Goal: Book appointment/travel/reservation

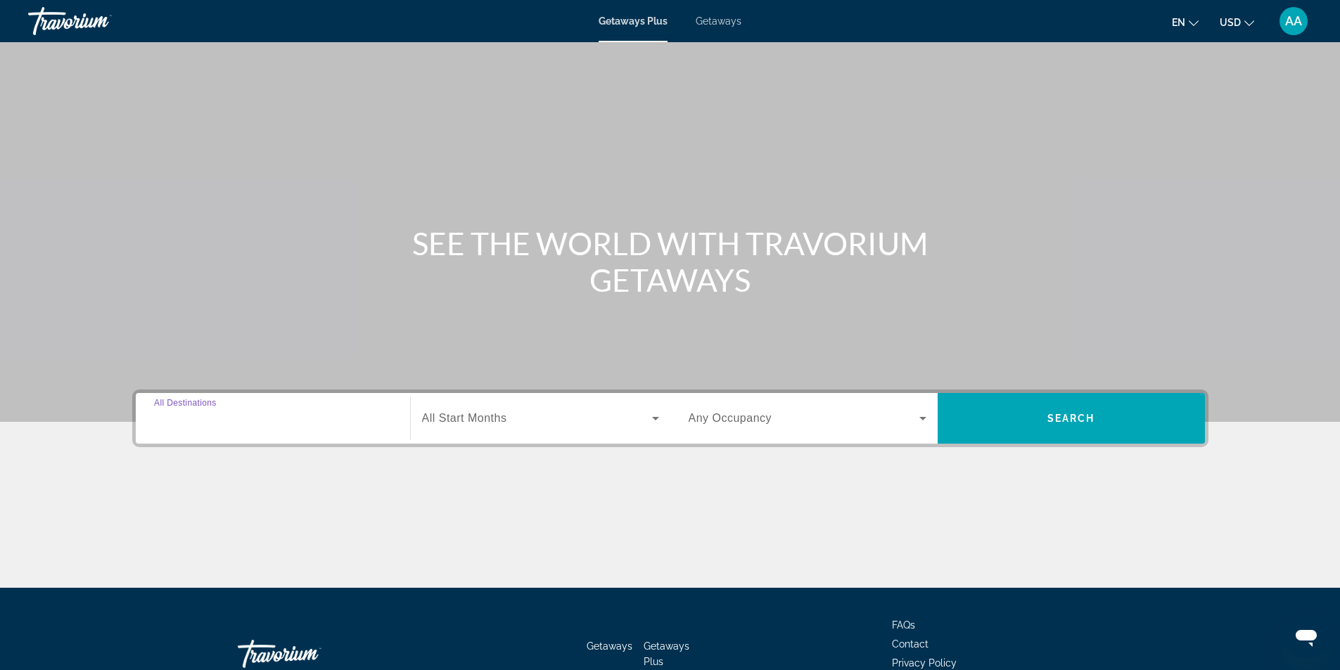
click at [240, 419] on input "Destination All Destinations" at bounding box center [273, 419] width 238 height 17
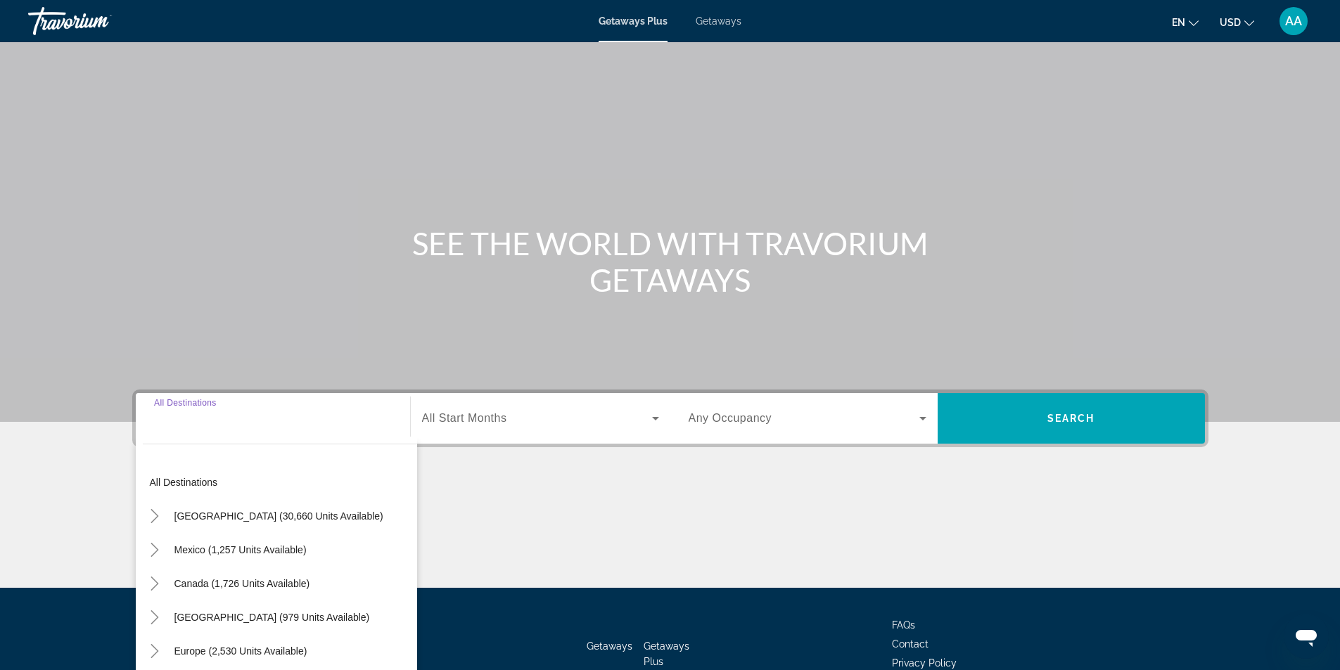
scroll to position [90, 0]
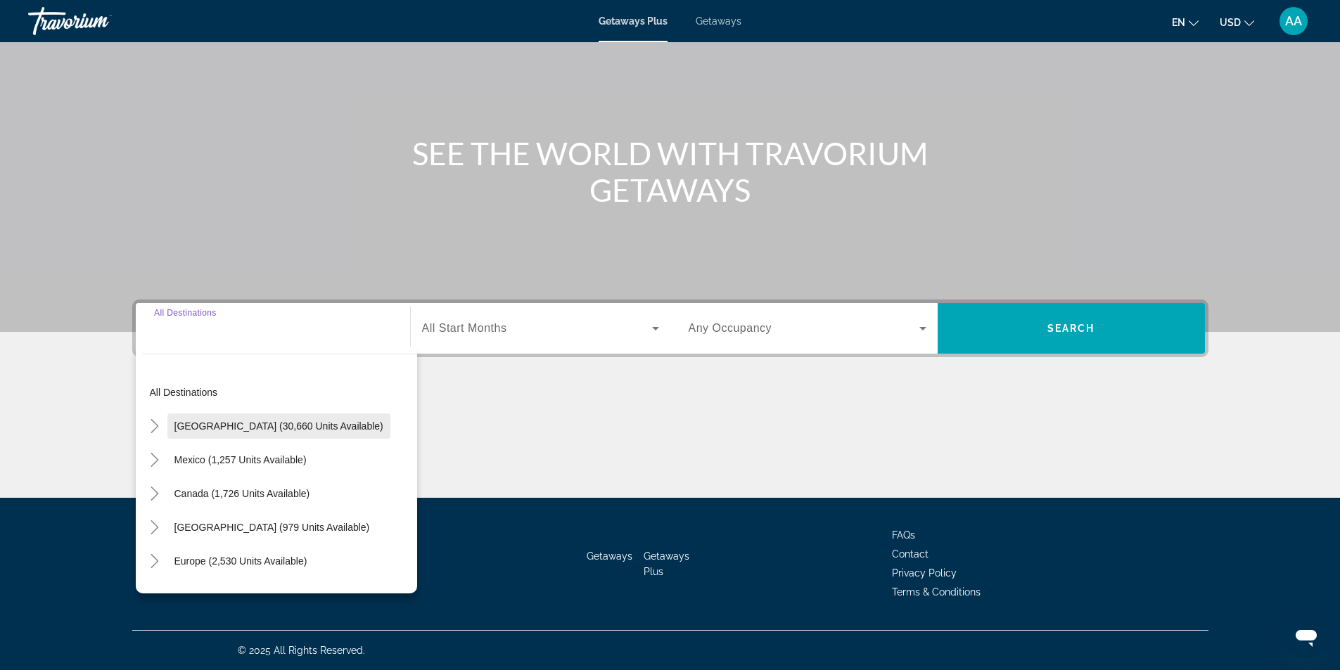
click at [226, 431] on span "[GEOGRAPHIC_DATA] (30,660 units available)" at bounding box center [278, 425] width 209 height 11
type input "**********"
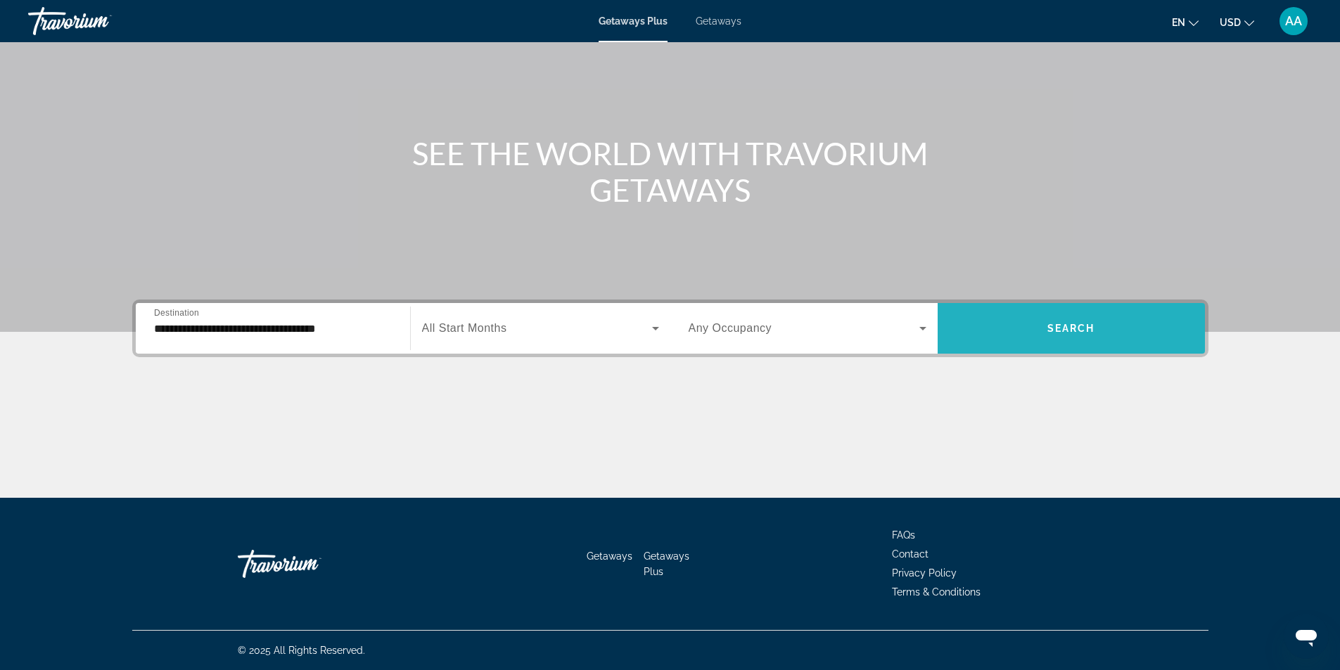
click at [1051, 322] on span "Search widget" at bounding box center [1070, 329] width 267 height 34
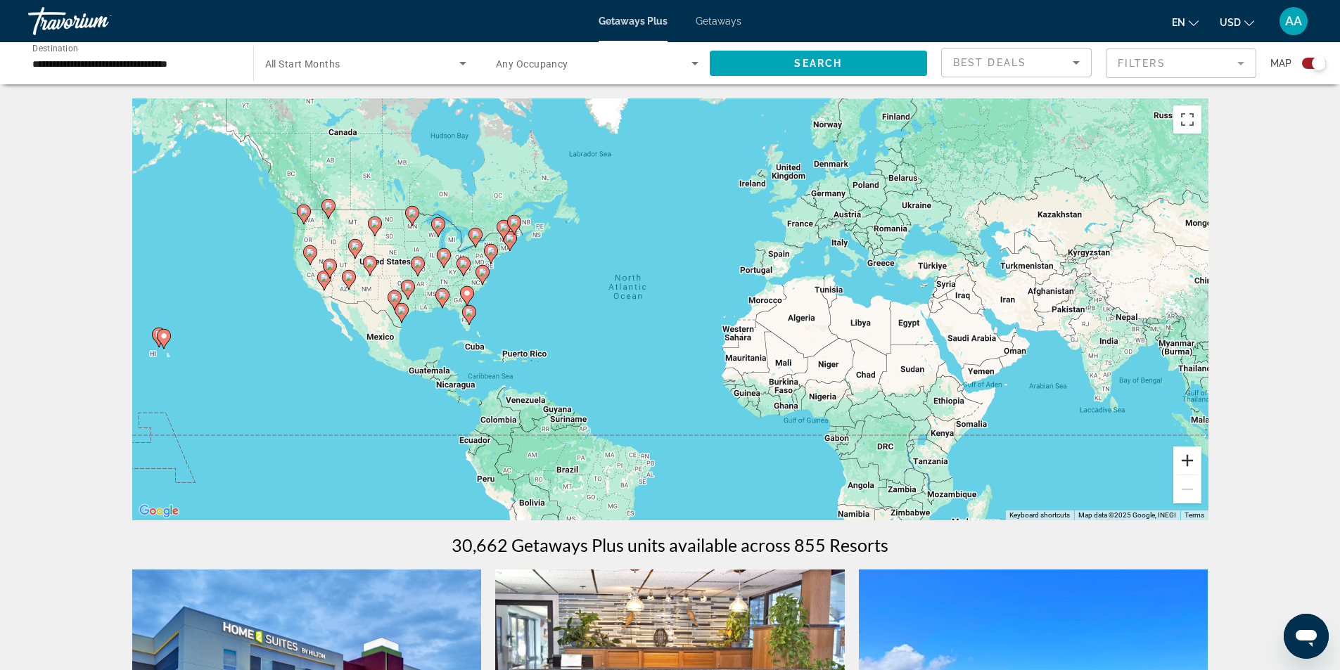
click at [1188, 463] on button "Zoom in" at bounding box center [1187, 461] width 28 height 28
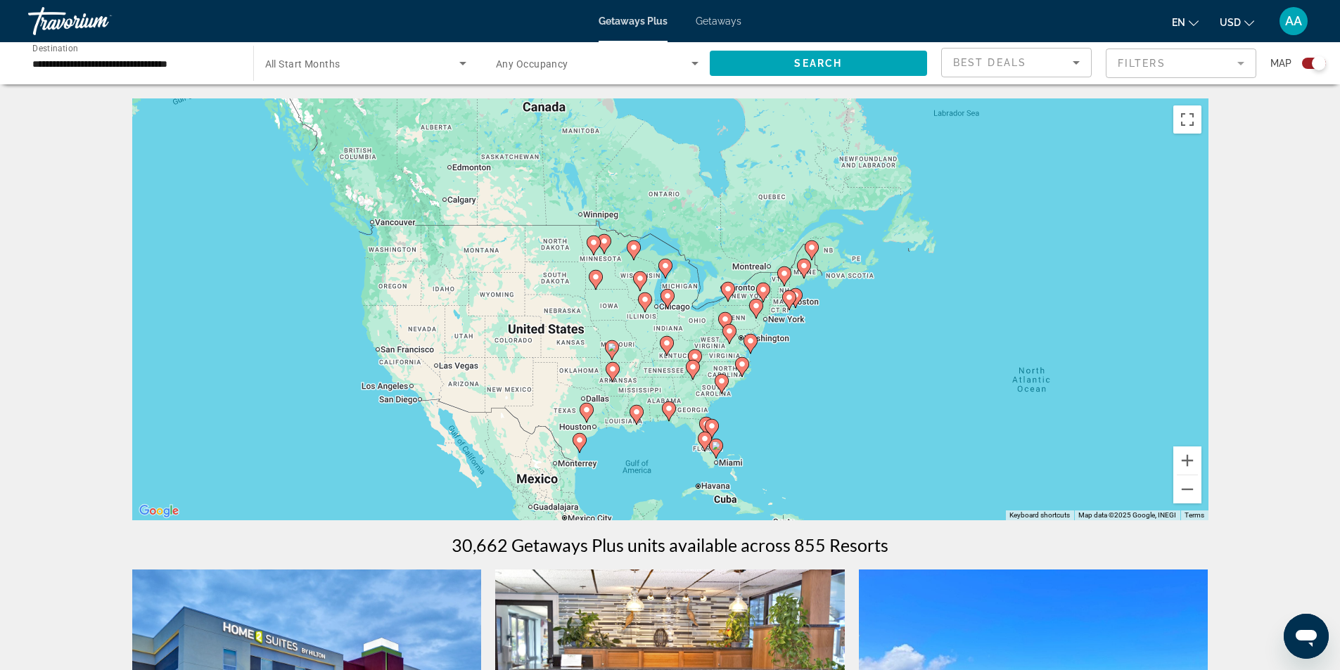
drag, startPoint x: 582, startPoint y: 319, endPoint x: 1036, endPoint y: 435, distance: 468.8
click at [1036, 435] on div "To activate drag with keyboard, press Alt + Enter. Once in keyboard drag state,…" at bounding box center [670, 309] width 1076 height 422
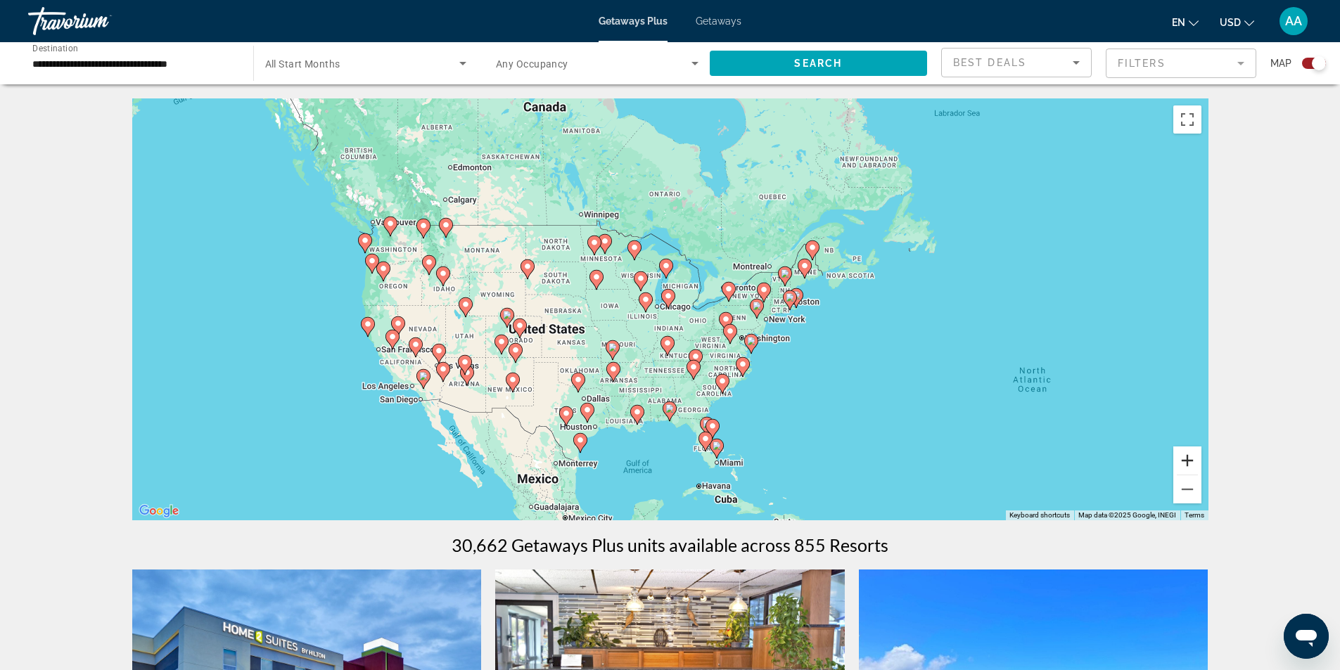
click at [1187, 458] on button "Zoom in" at bounding box center [1187, 461] width 28 height 28
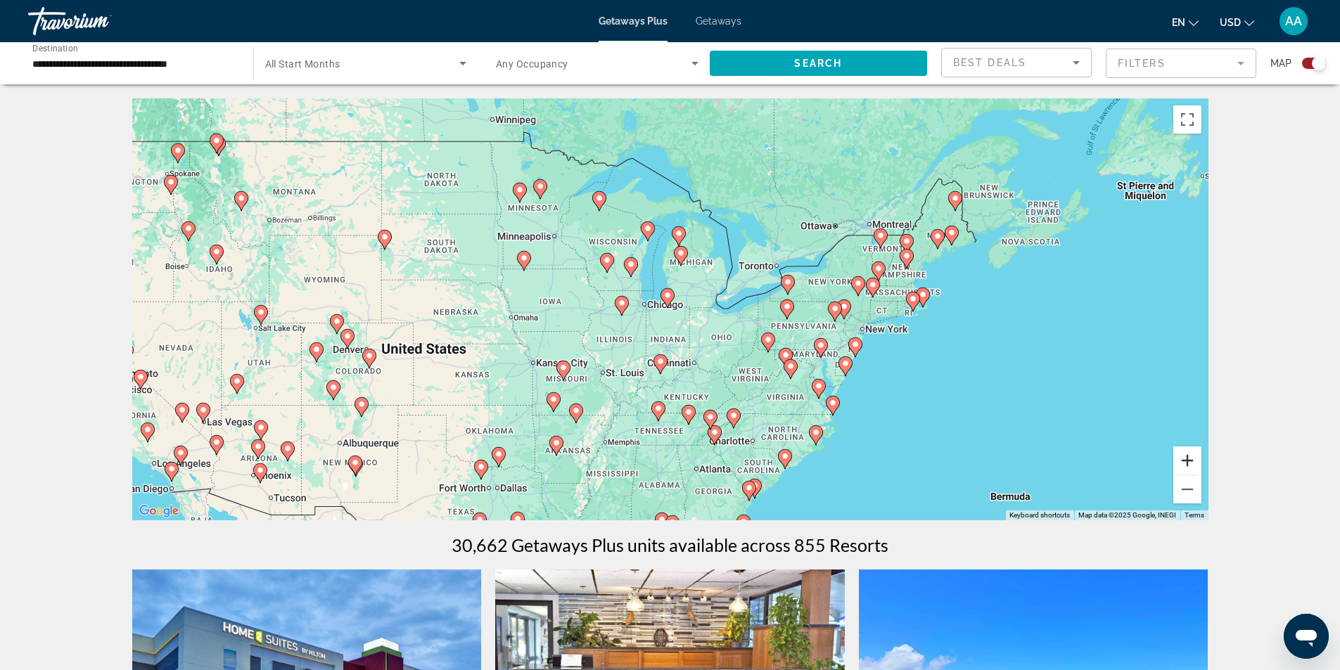
click at [1187, 458] on button "Zoom in" at bounding box center [1187, 461] width 28 height 28
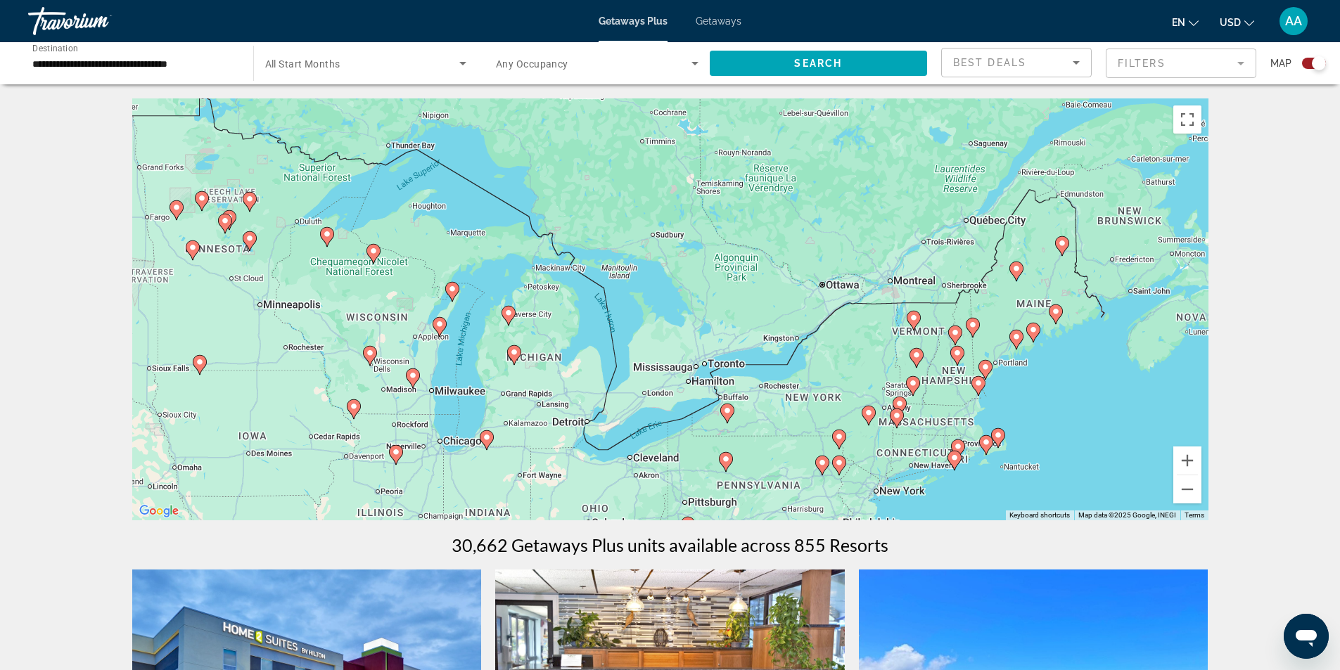
drag, startPoint x: 1059, startPoint y: 385, endPoint x: 916, endPoint y: 503, distance: 184.8
click at [916, 503] on div "To activate drag with keyboard, press Alt + Enter. Once in keyboard drag state,…" at bounding box center [670, 309] width 1076 height 422
click at [1183, 465] on button "Zoom in" at bounding box center [1187, 461] width 28 height 28
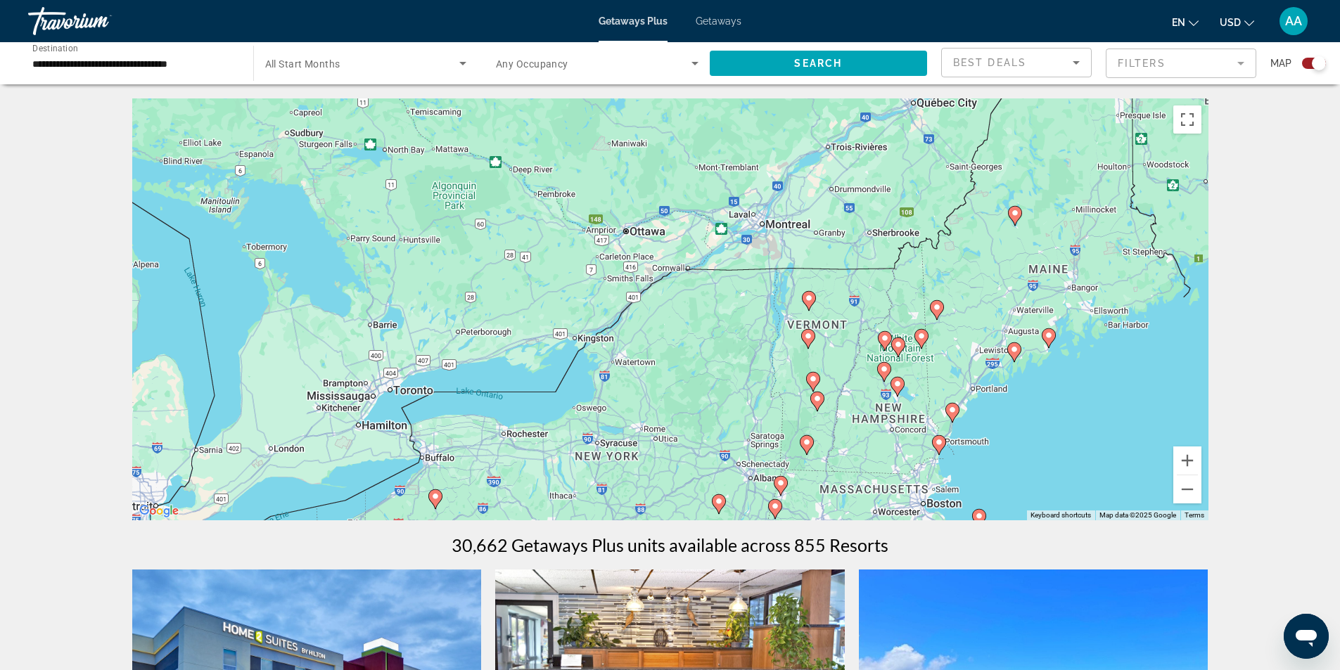
drag, startPoint x: 1067, startPoint y: 406, endPoint x: 711, endPoint y: 377, distance: 357.7
click at [712, 377] on div "To activate drag with keyboard, press Alt + Enter. Once in keyboard drag state,…" at bounding box center [670, 309] width 1076 height 422
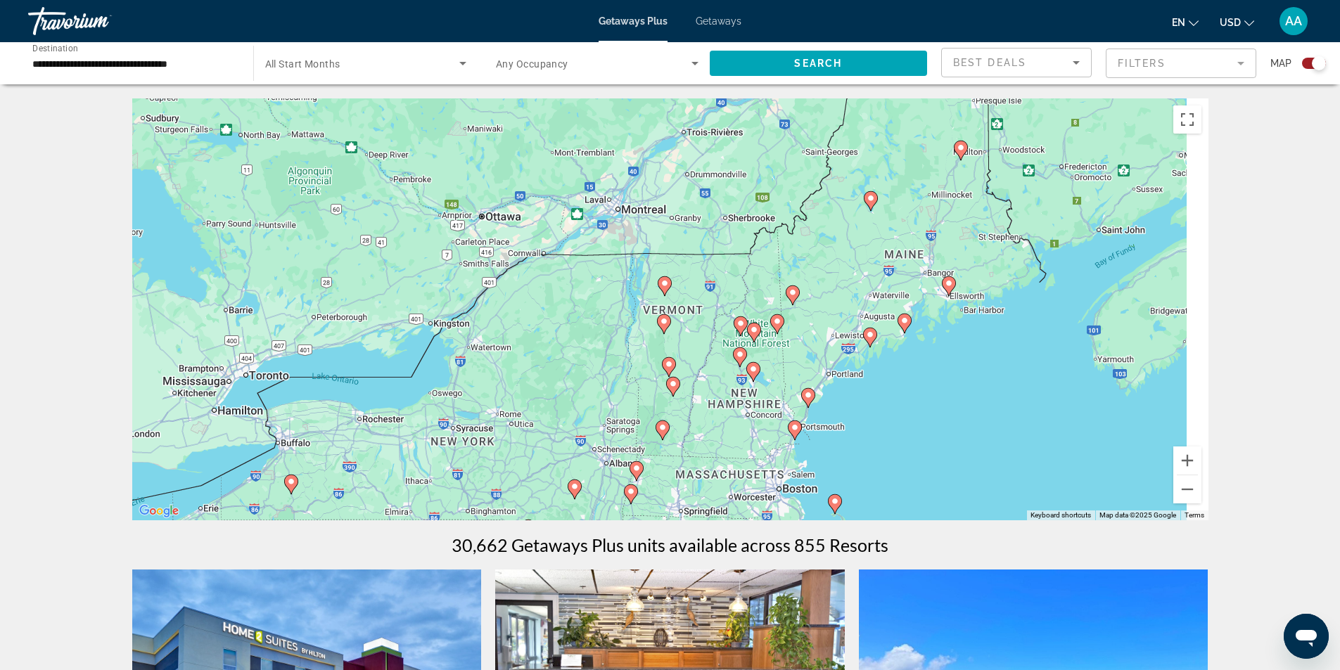
drag, startPoint x: 938, startPoint y: 422, endPoint x: 789, endPoint y: 410, distance: 149.6
click at [790, 411] on div "To activate drag with keyboard, press Alt + Enter. Once in keyboard drag state,…" at bounding box center [670, 309] width 1076 height 422
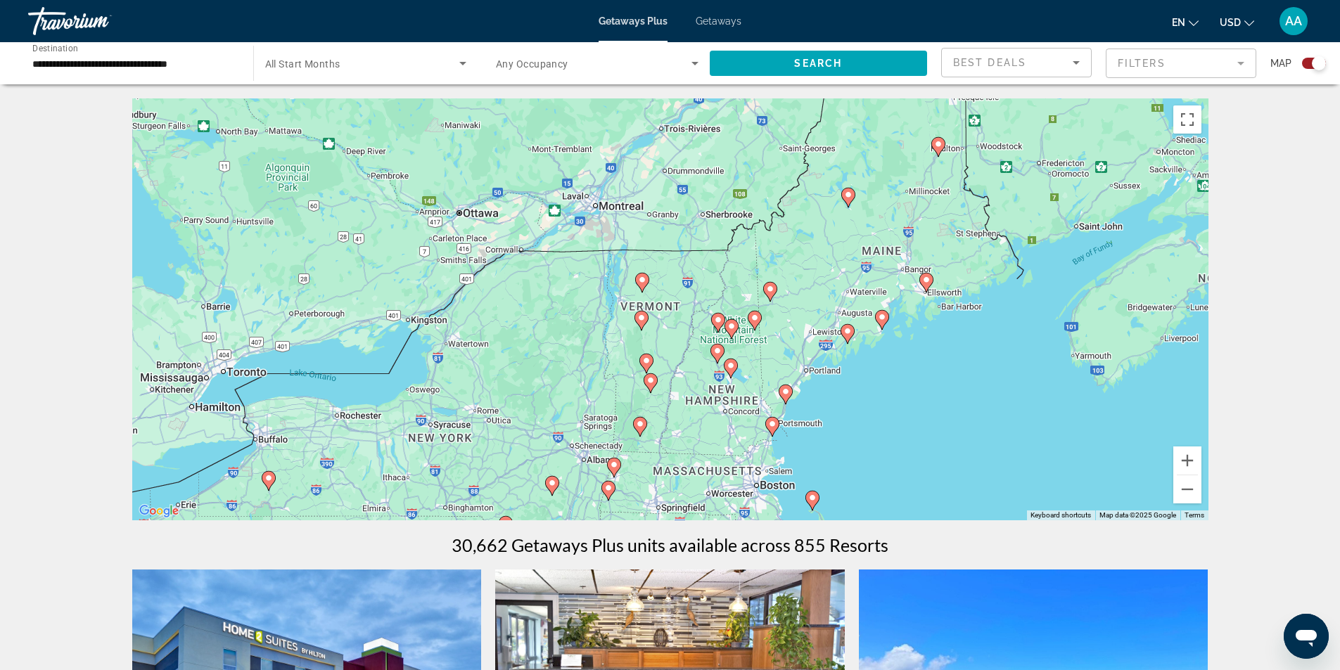
click at [787, 393] on image "Main content" at bounding box center [785, 391] width 8 height 8
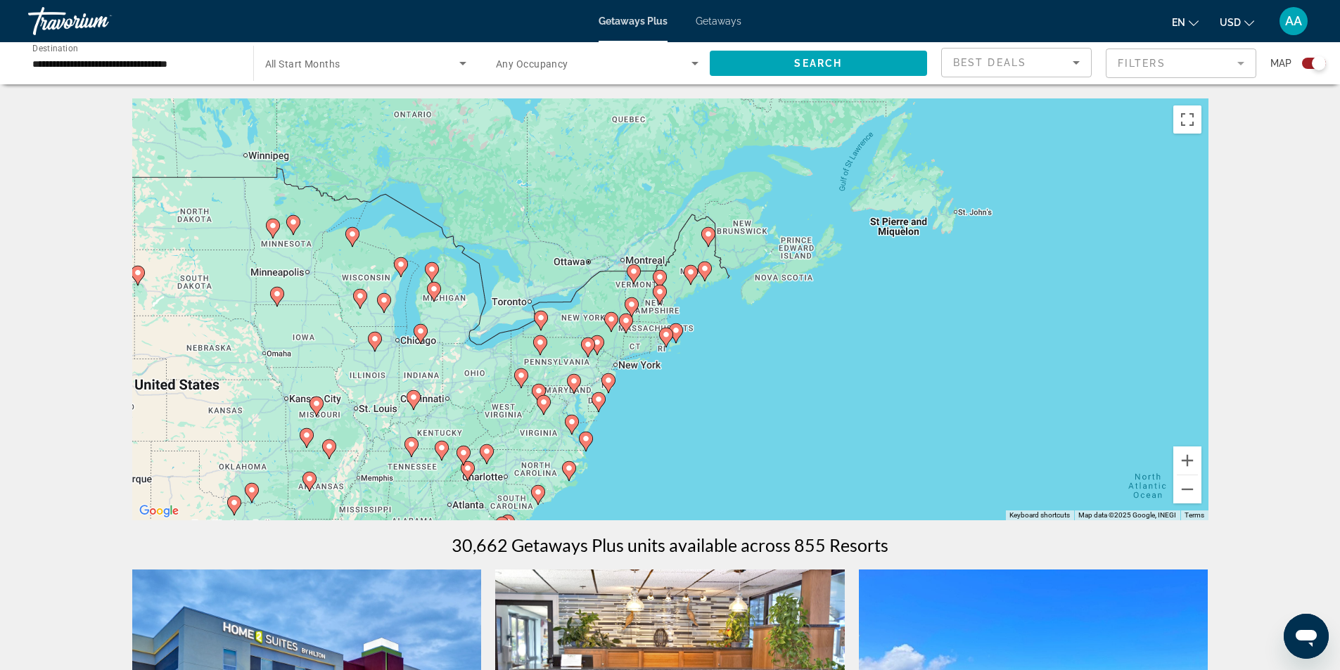
click at [679, 335] on icon "Main content" at bounding box center [675, 333] width 13 height 18
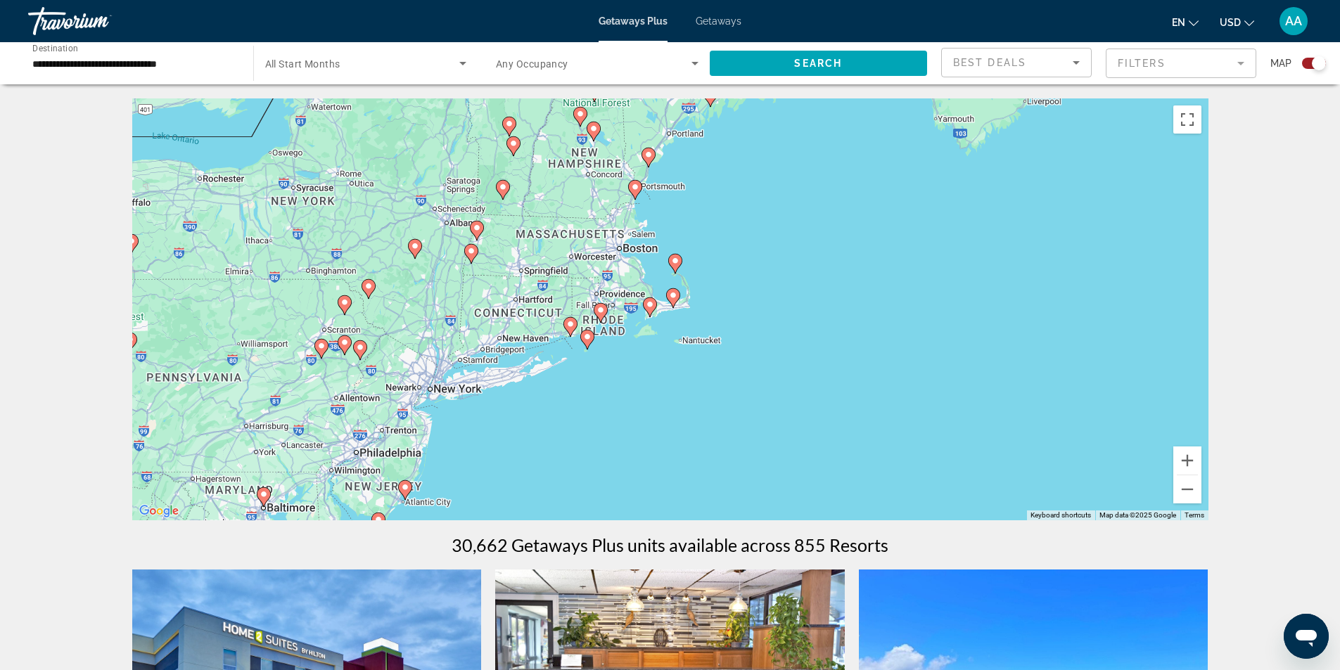
click at [672, 297] on image "Main content" at bounding box center [673, 295] width 8 height 8
type input "**********"
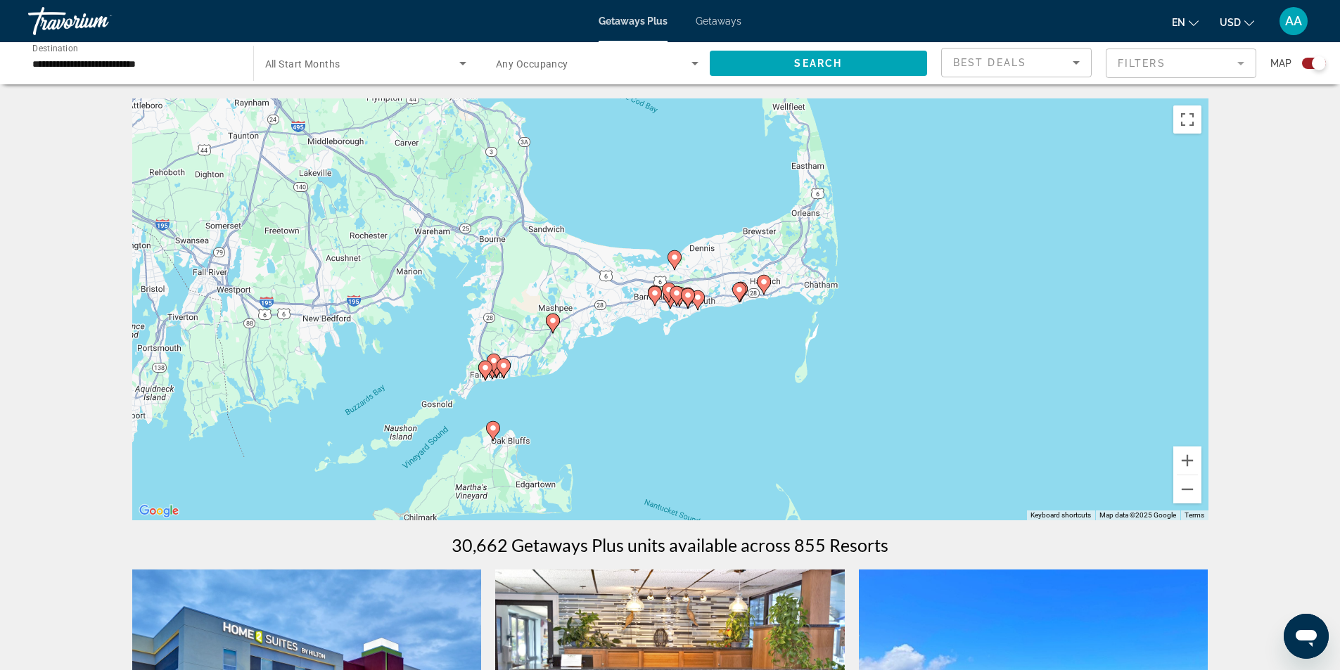
click at [503, 368] on image "Main content" at bounding box center [503, 365] width 8 height 8
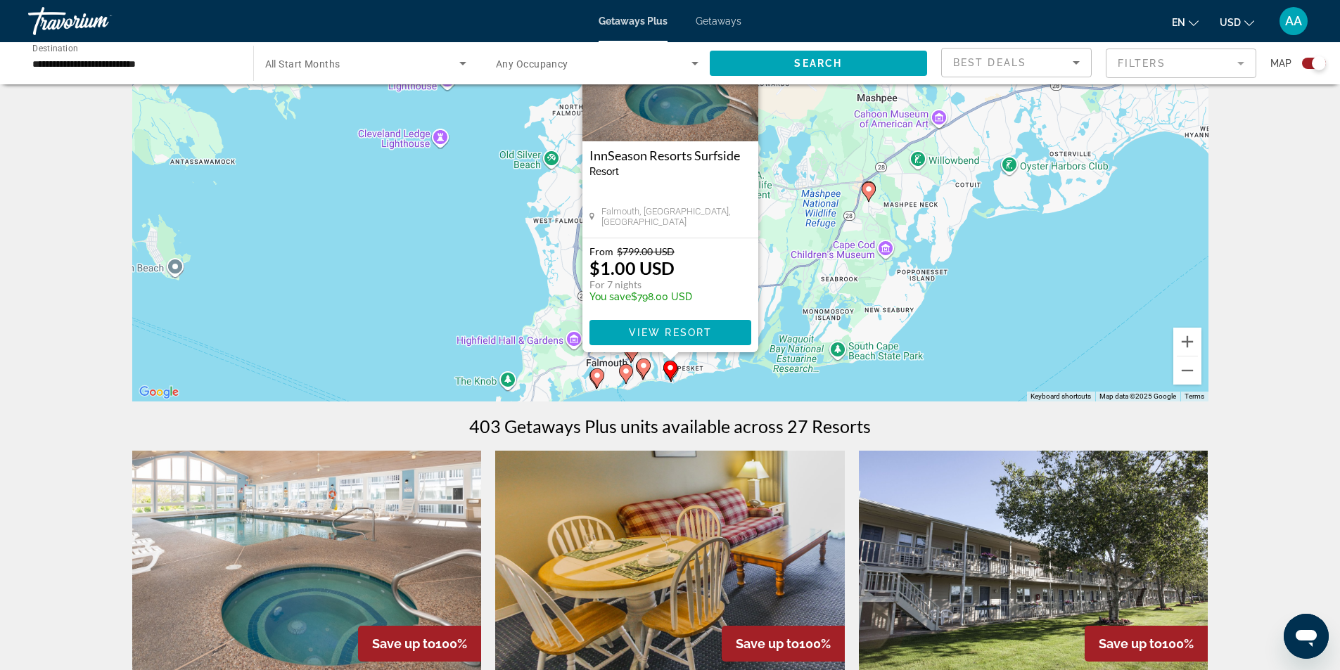
scroll to position [141, 0]
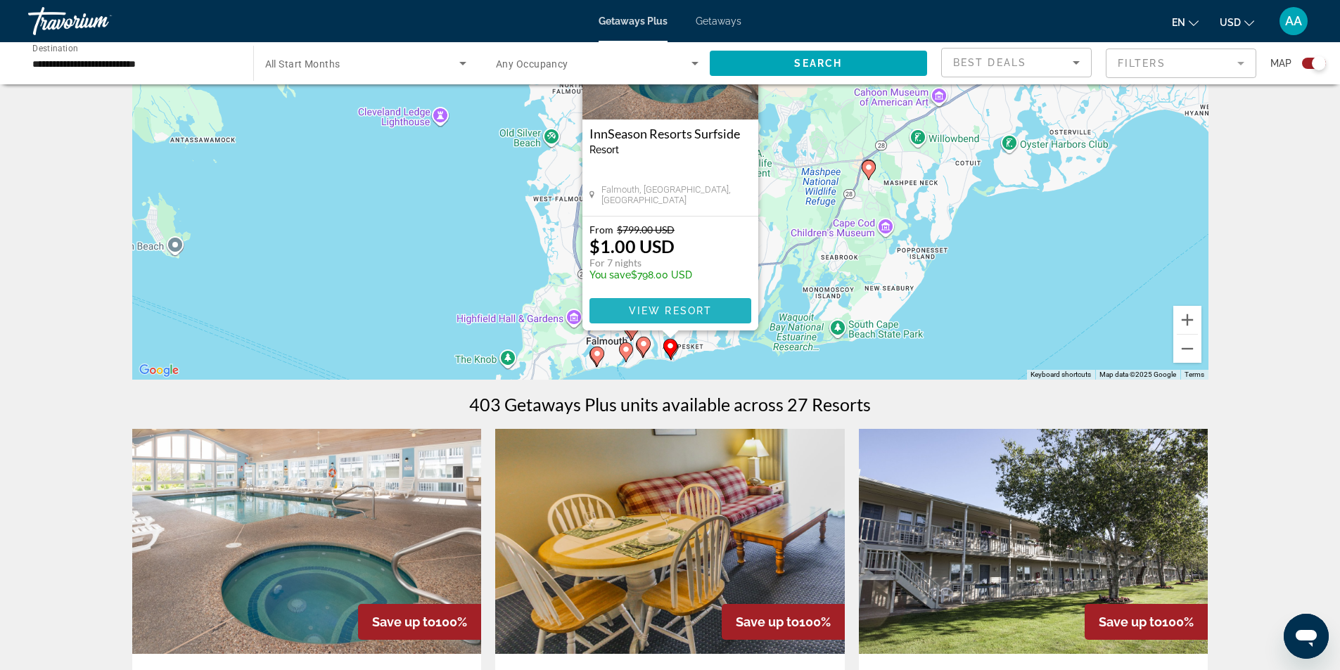
click at [672, 310] on span "View Resort" at bounding box center [669, 310] width 83 height 11
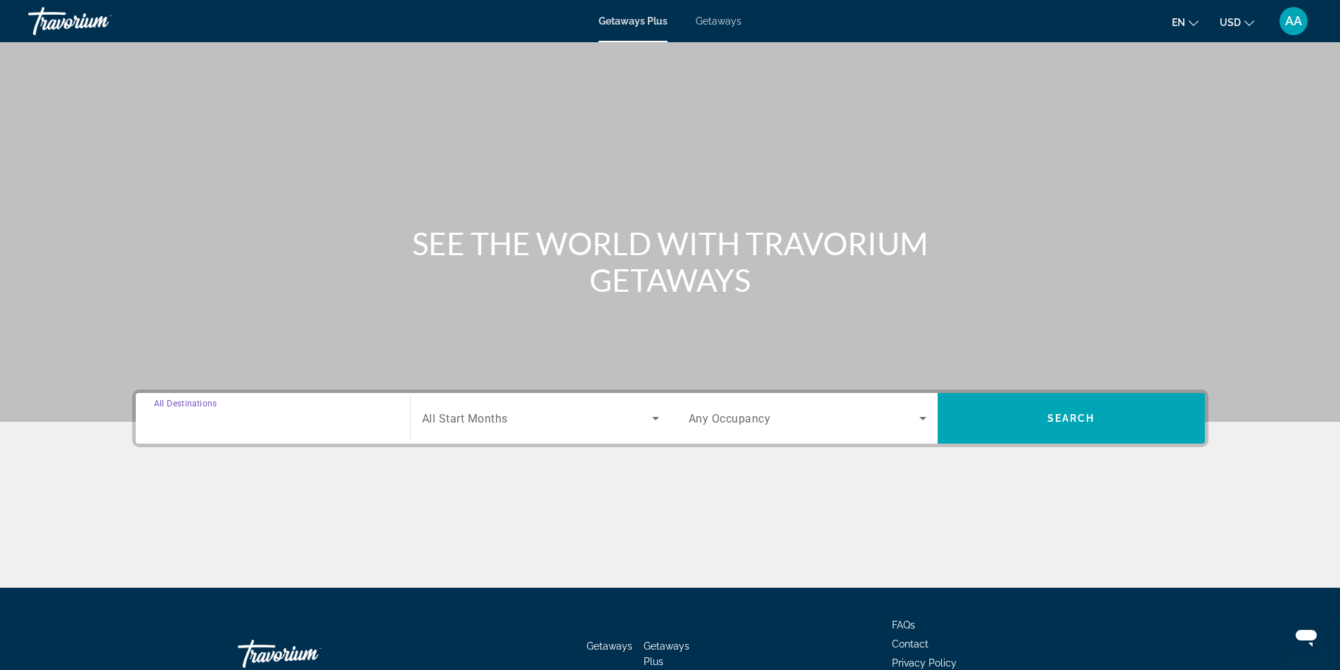
click at [281, 423] on input "Destination All Destinations" at bounding box center [273, 419] width 238 height 17
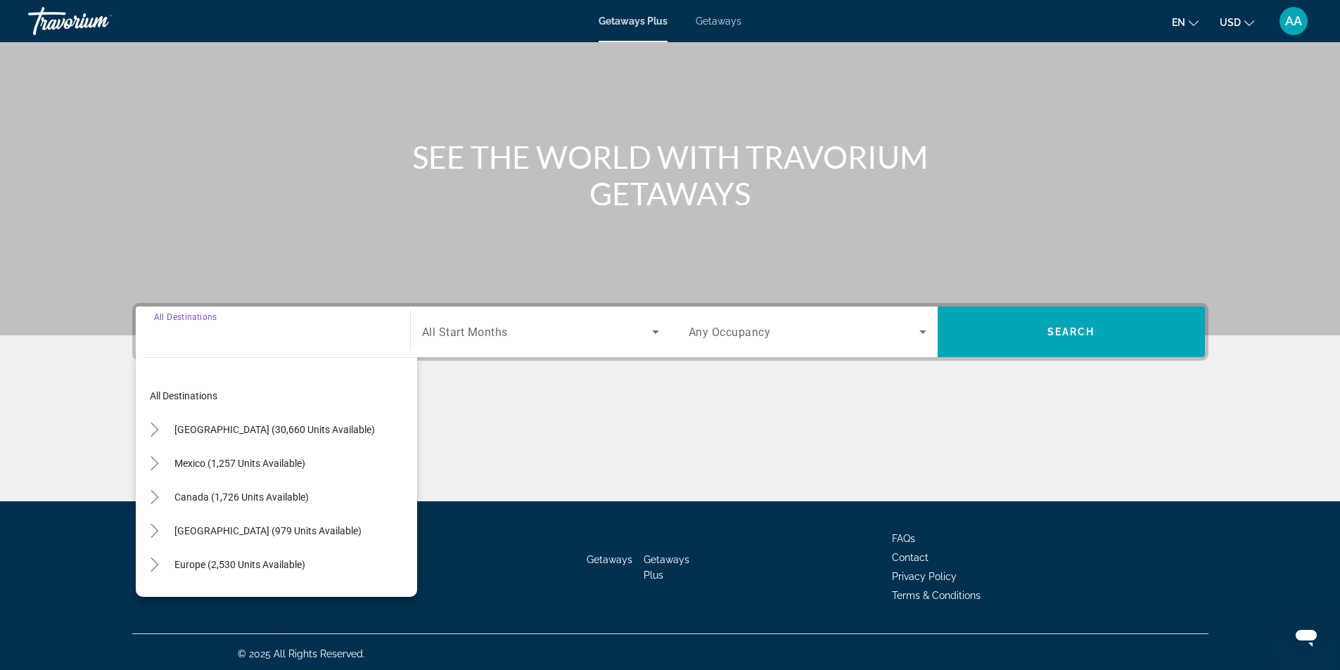
scroll to position [90, 0]
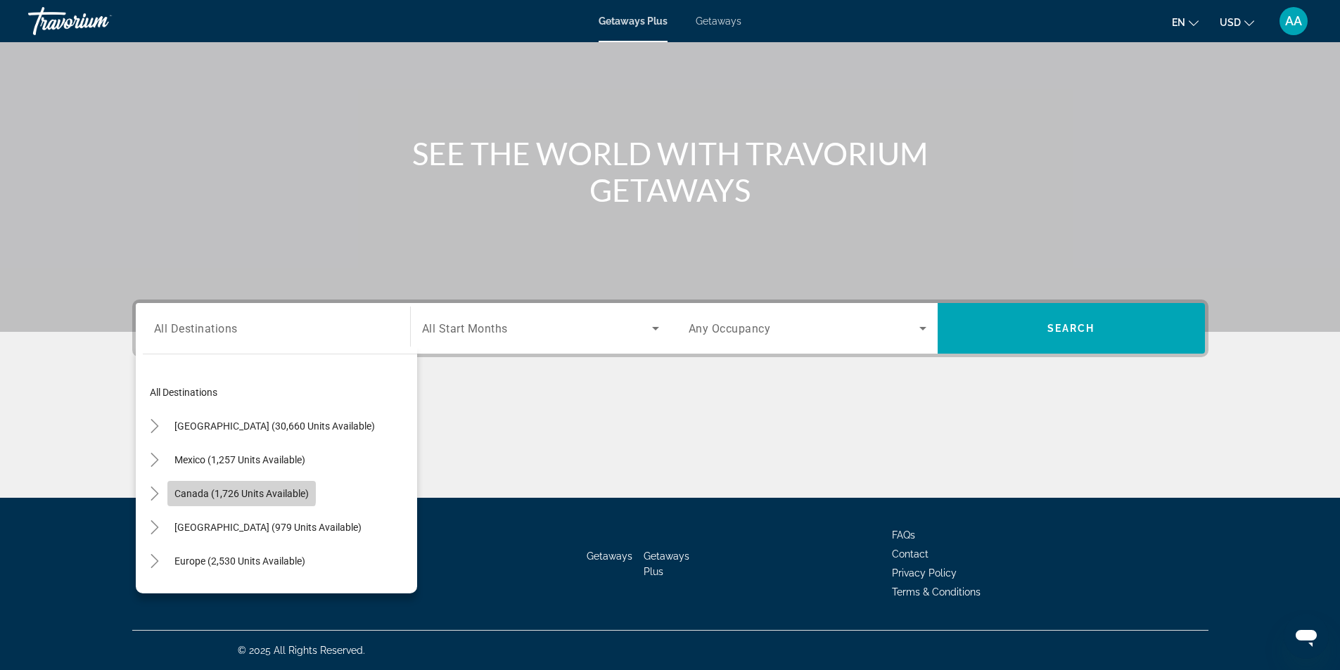
click at [230, 491] on span "Canada (1,726 units available)" at bounding box center [241, 493] width 134 height 11
type input "**********"
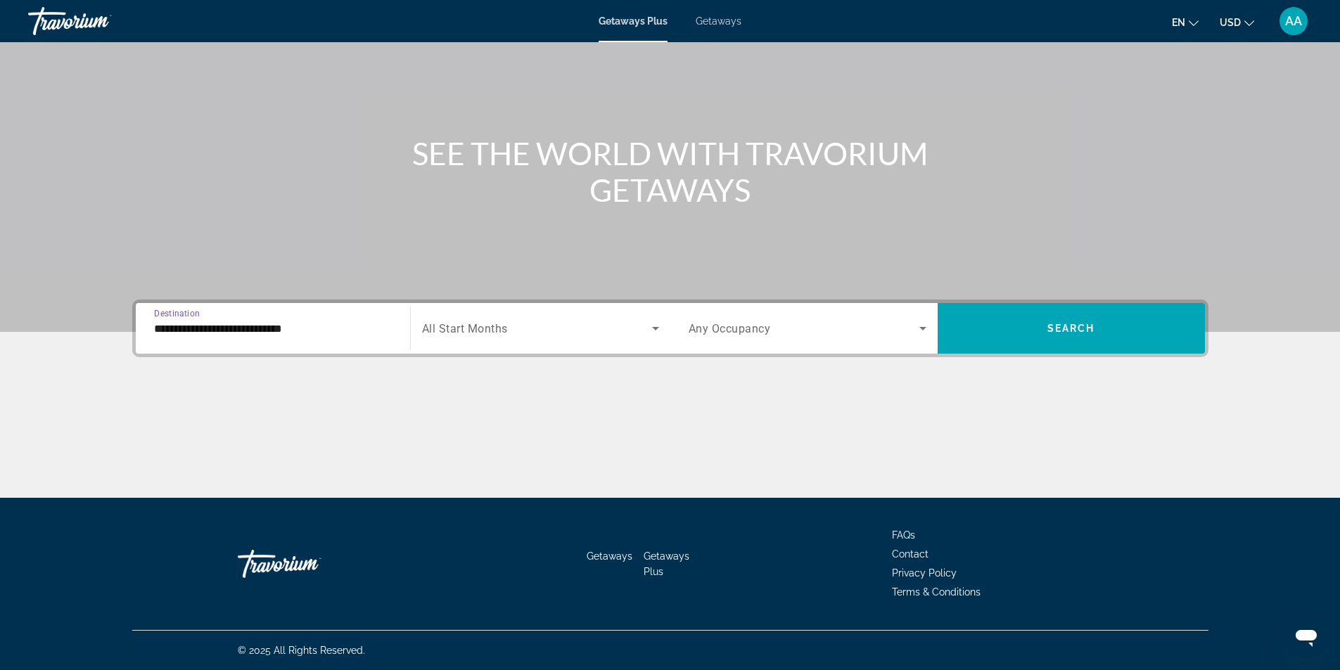
click at [920, 327] on icon "Search widget" at bounding box center [922, 329] width 7 height 4
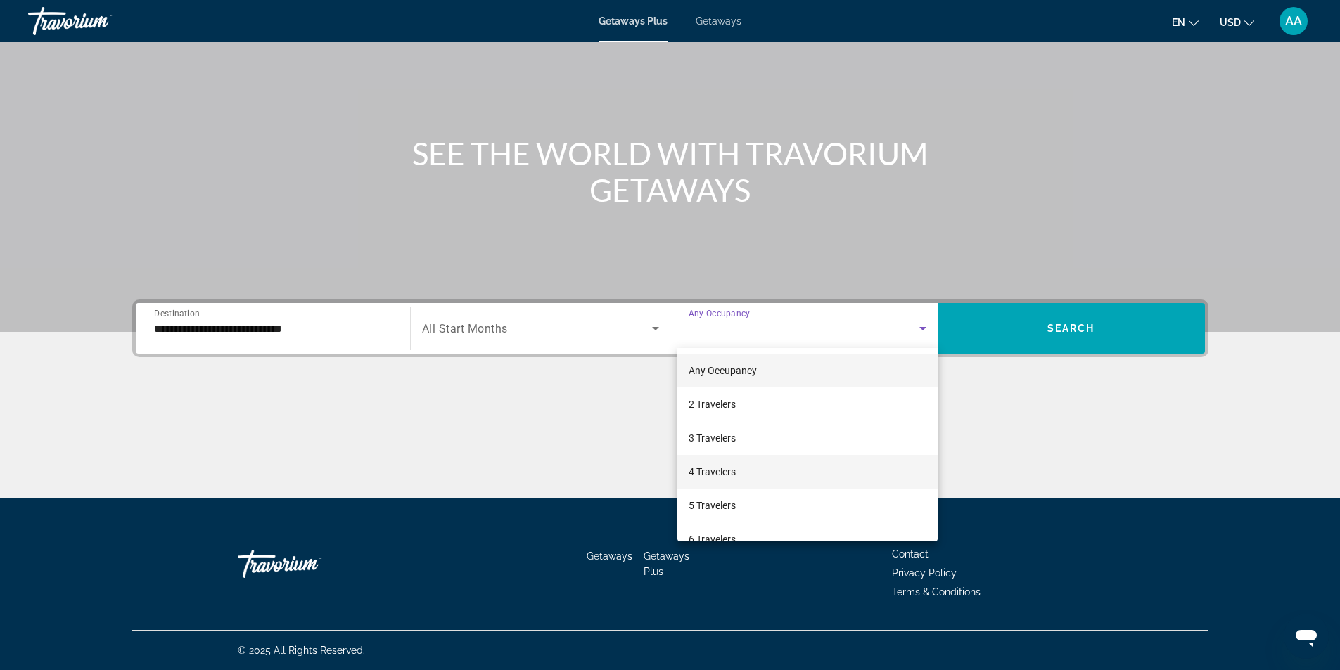
click at [717, 476] on span "4 Travelers" at bounding box center [711, 471] width 47 height 17
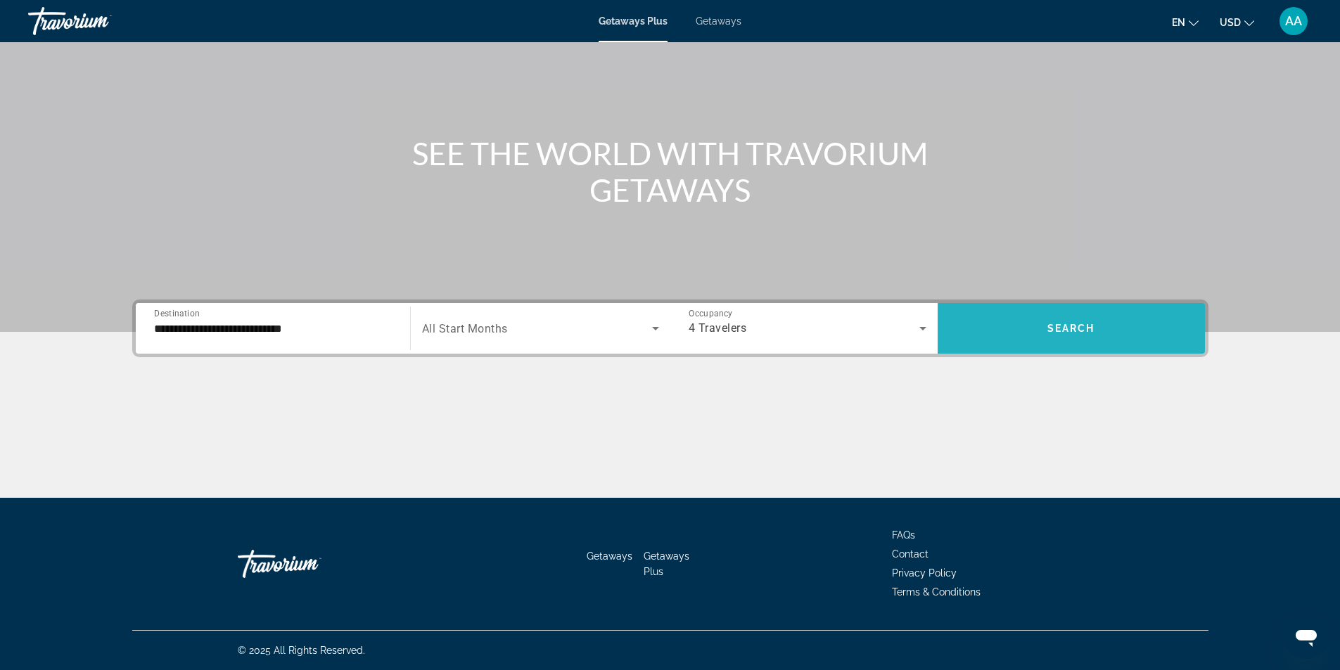
click at [1058, 332] on span "Search" at bounding box center [1071, 328] width 48 height 11
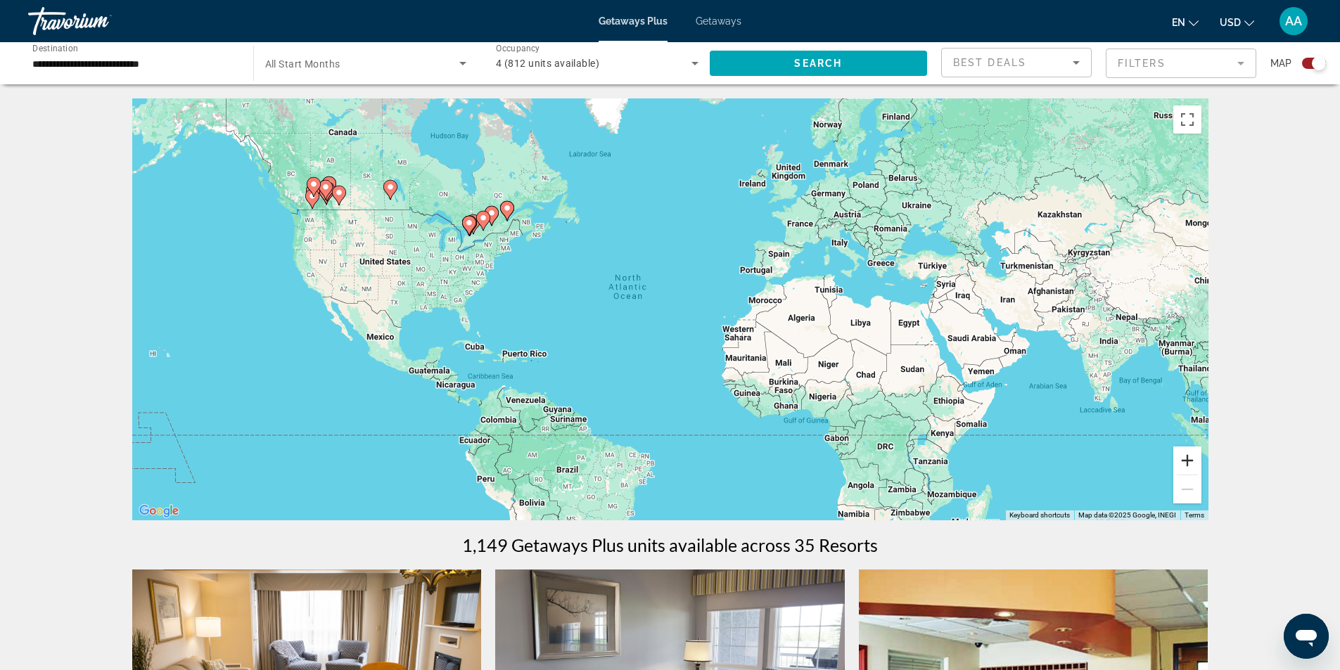
click at [1186, 459] on button "Zoom in" at bounding box center [1187, 461] width 28 height 28
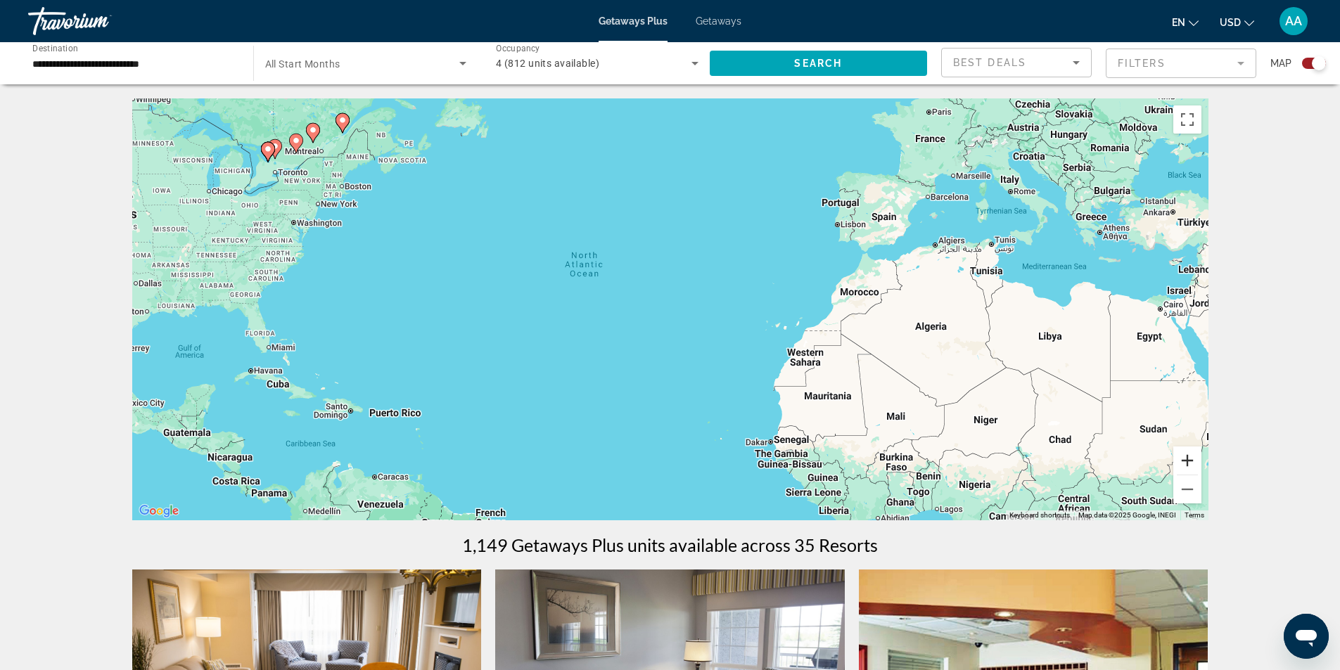
click at [1186, 459] on button "Zoom in" at bounding box center [1187, 461] width 28 height 28
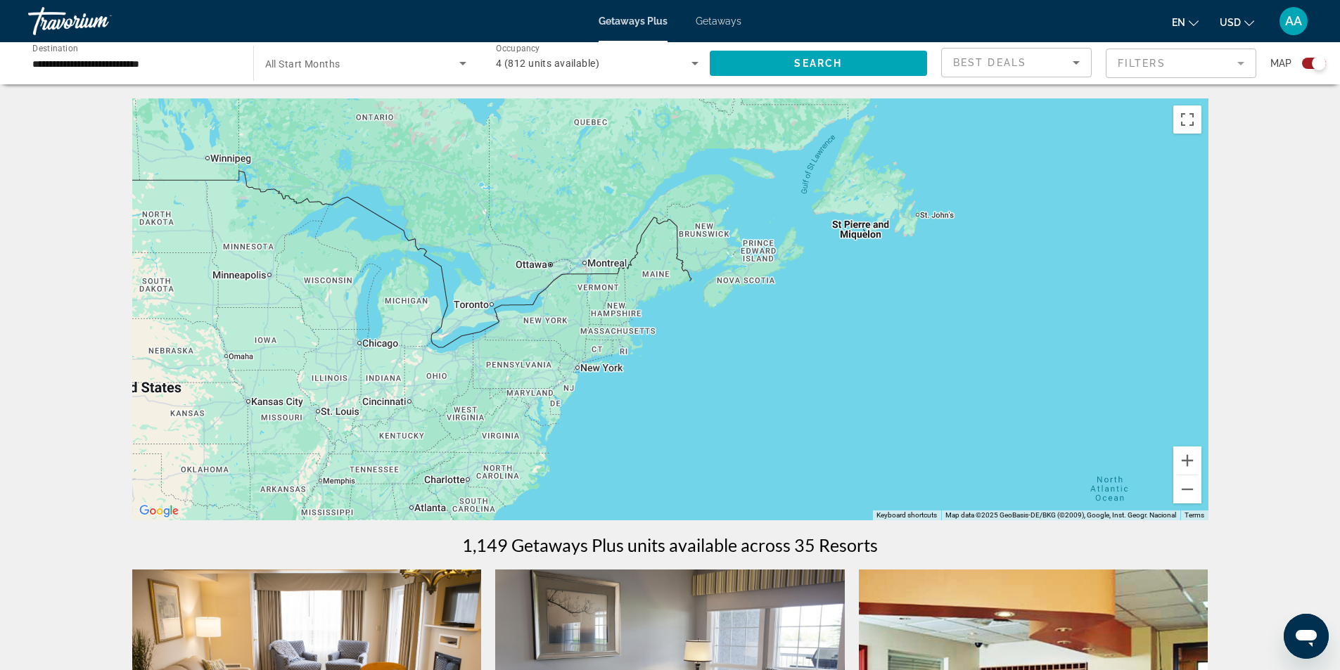
drag, startPoint x: 519, startPoint y: 246, endPoint x: 1127, endPoint y: 513, distance: 664.1
click at [1127, 513] on div "Keyboard shortcuts Map Data Map data ©2025 GeoBasis-DE/BKG (©2009), Google, Ins…" at bounding box center [670, 309] width 1076 height 422
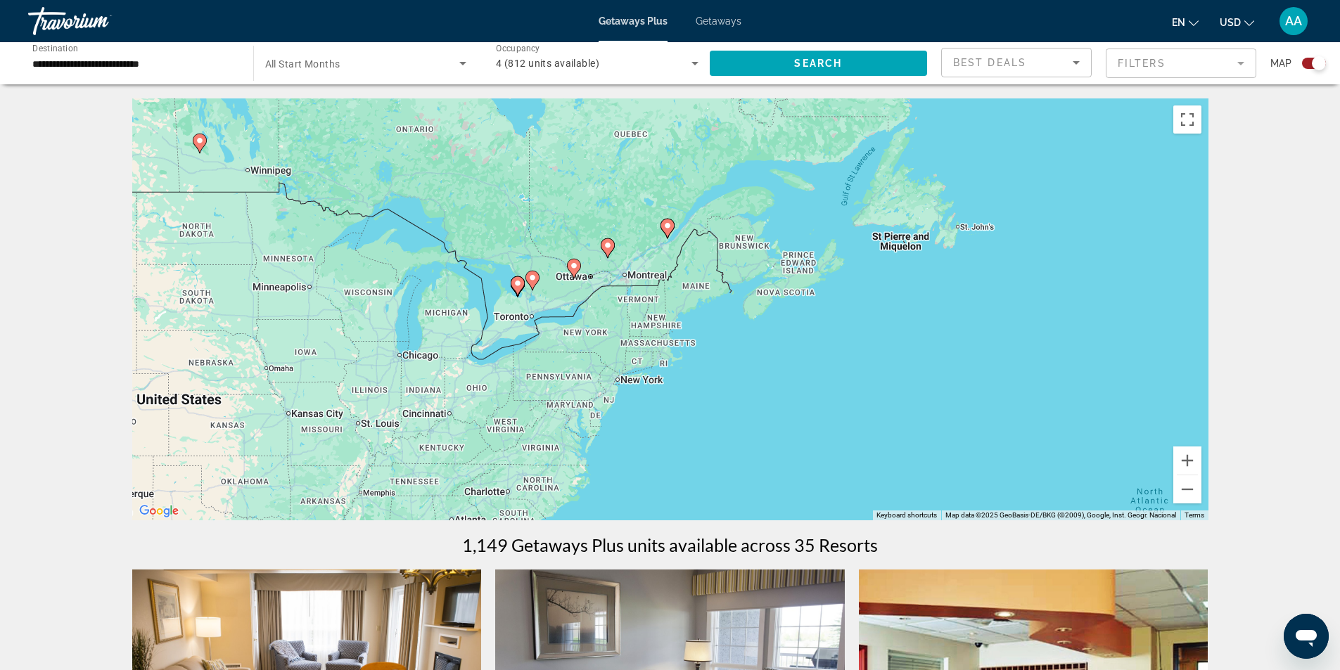
drag, startPoint x: 658, startPoint y: 368, endPoint x: 717, endPoint y: 392, distance: 63.3
click at [717, 392] on div "To activate drag with keyboard, press Alt + Enter. Once in keyboard drag state,…" at bounding box center [670, 309] width 1076 height 422
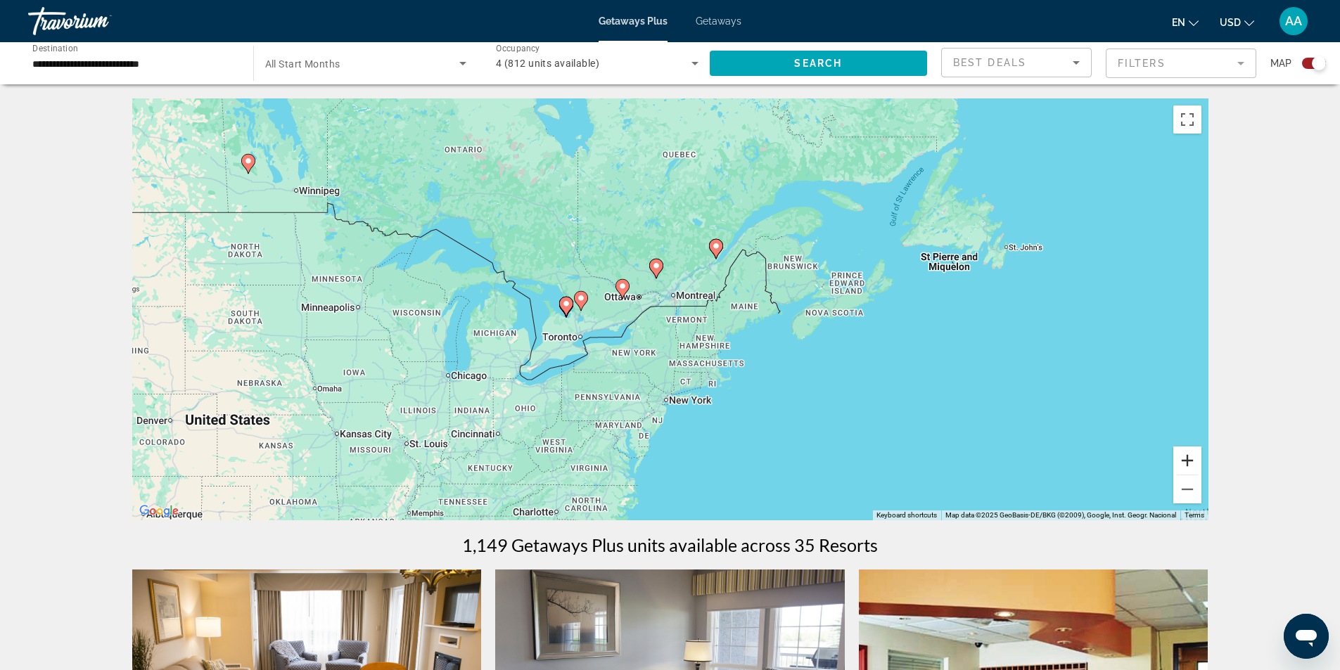
click at [1186, 460] on button "Zoom in" at bounding box center [1187, 461] width 28 height 28
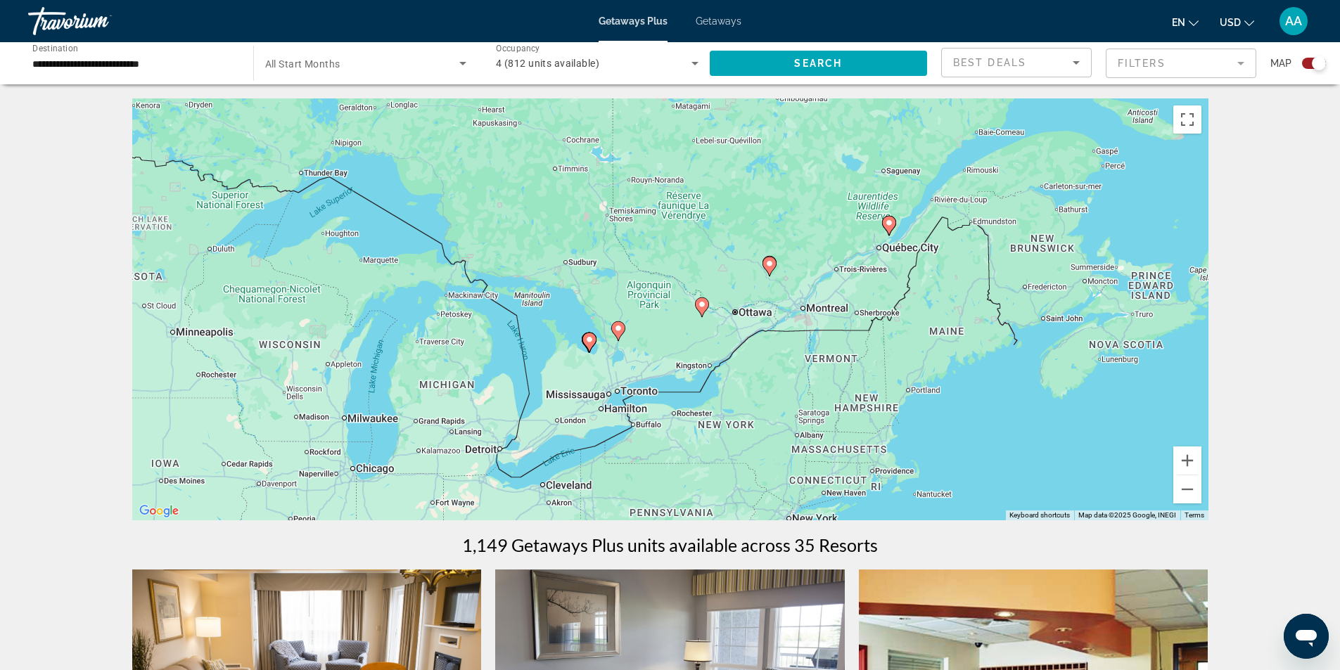
drag, startPoint x: 717, startPoint y: 411, endPoint x: 800, endPoint y: 435, distance: 86.4
click at [787, 428] on div "To activate drag with keyboard, press Alt + Enter. Once in keyboard drag state,…" at bounding box center [670, 309] width 1076 height 422
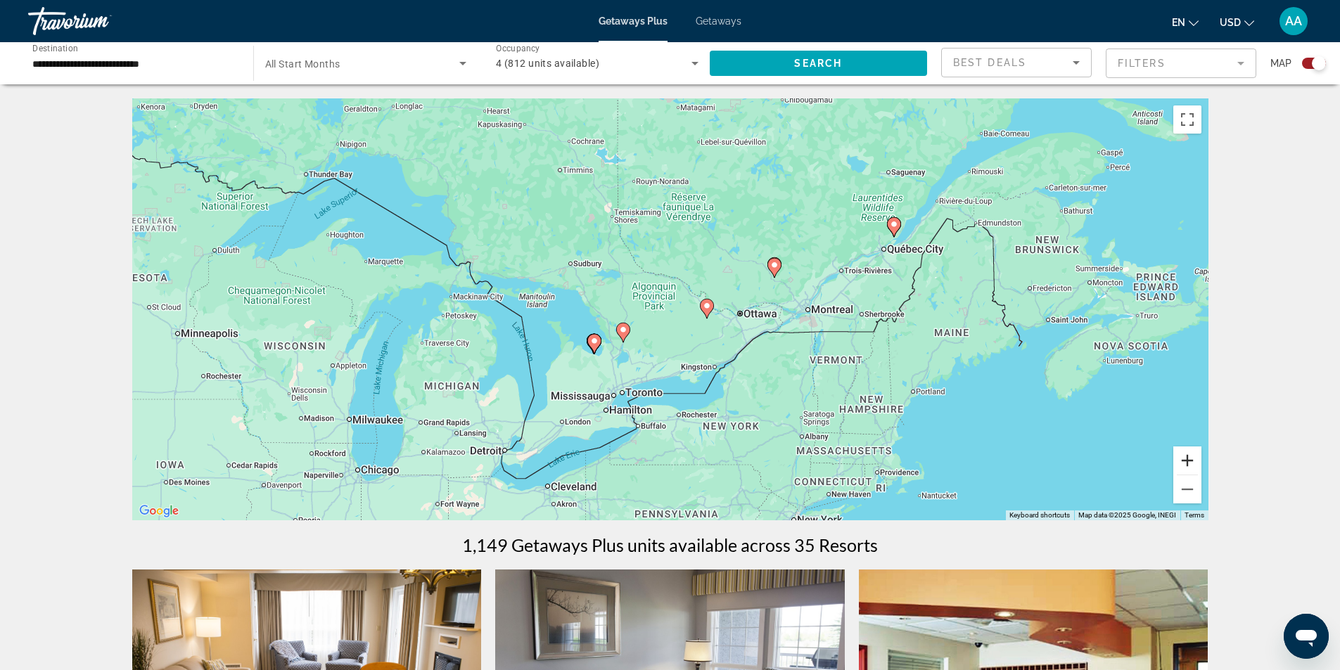
click at [1188, 460] on button "Zoom in" at bounding box center [1187, 461] width 28 height 28
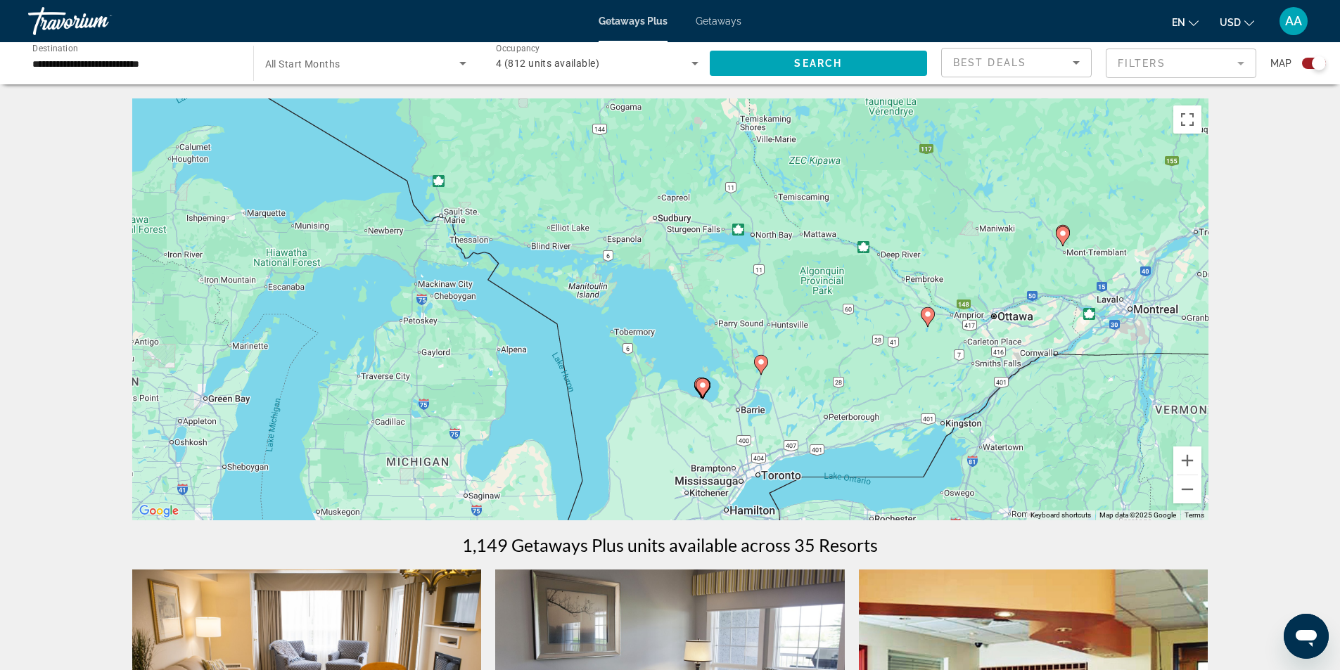
drag, startPoint x: 657, startPoint y: 430, endPoint x: 835, endPoint y: 432, distance: 177.9
click at [833, 431] on div "To activate drag with keyboard, press Alt + Enter. Once in keyboard drag state,…" at bounding box center [670, 309] width 1076 height 422
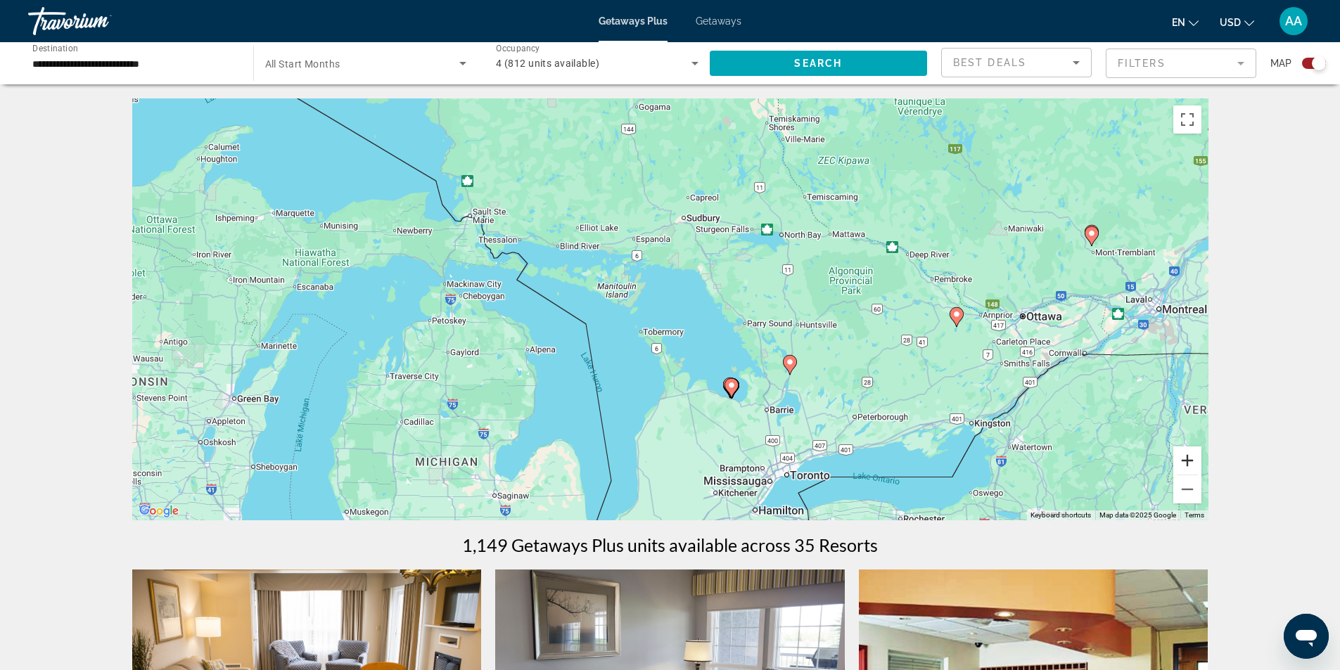
click at [1186, 458] on button "Zoom in" at bounding box center [1187, 461] width 28 height 28
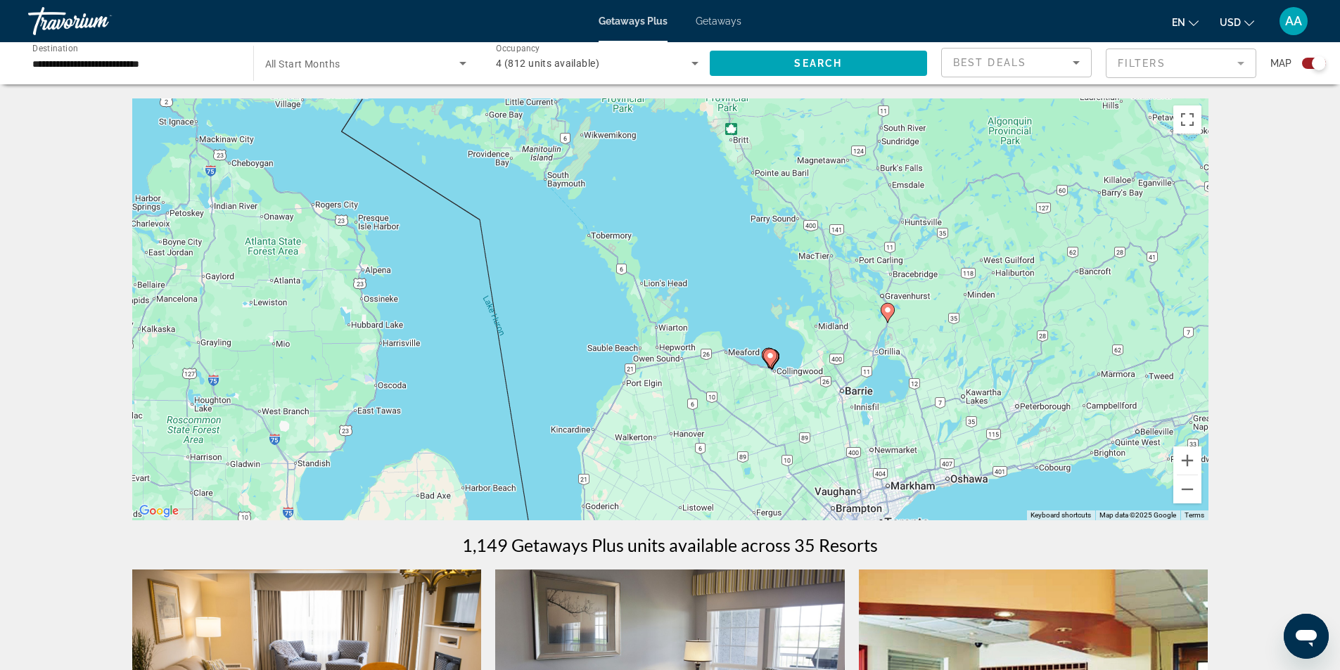
drag, startPoint x: 892, startPoint y: 448, endPoint x: 859, endPoint y: 276, distance: 174.6
click at [860, 278] on div "To activate drag with keyboard, press Alt + Enter. Once in keyboard drag state,…" at bounding box center [670, 309] width 1076 height 422
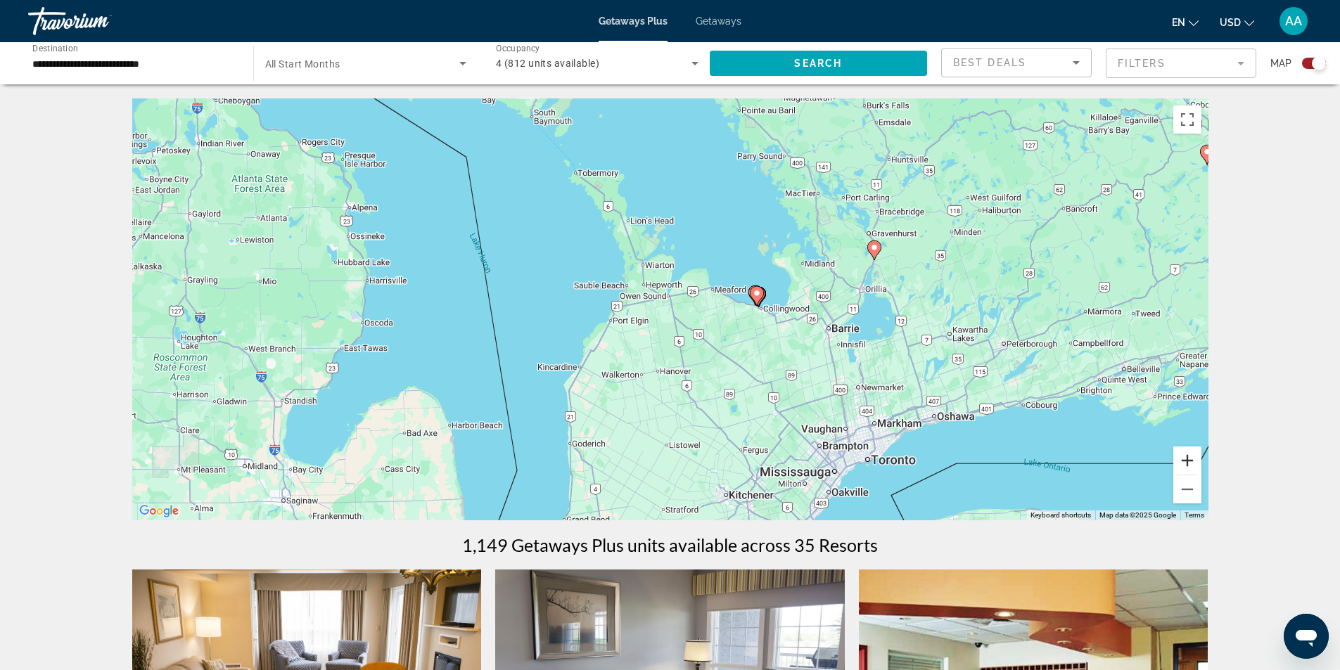
click at [1186, 463] on button "Zoom in" at bounding box center [1187, 461] width 28 height 28
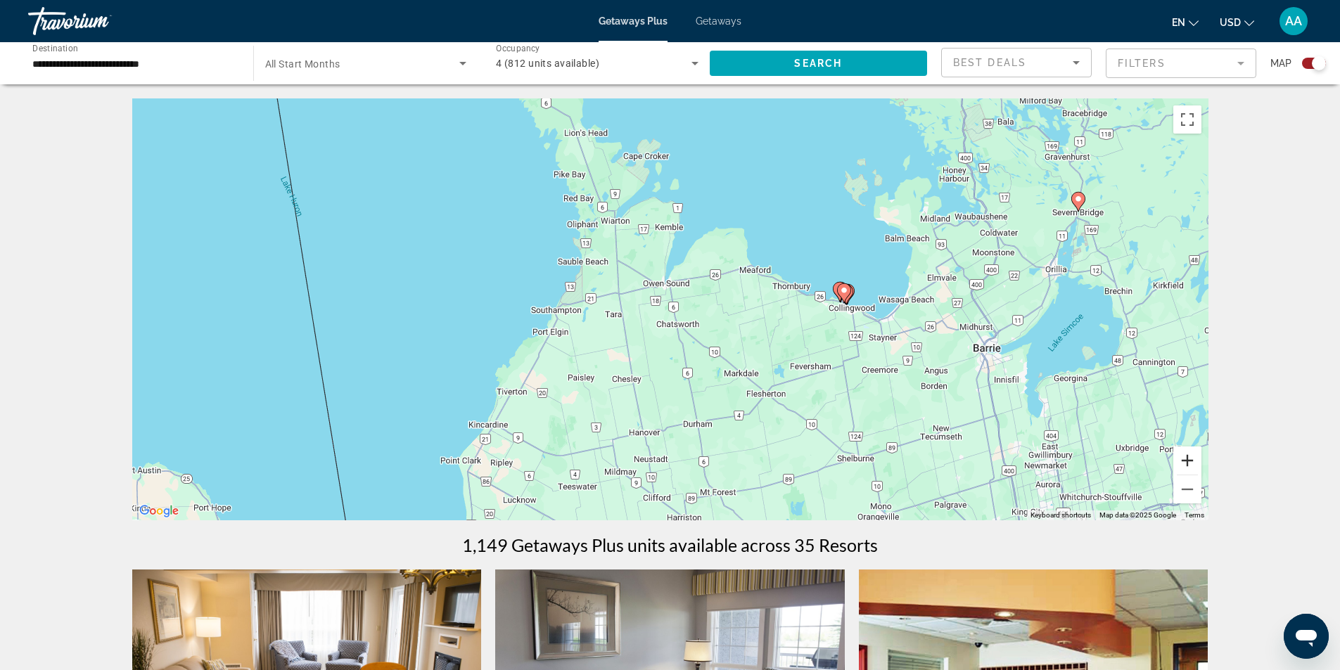
click at [1186, 463] on button "Zoom in" at bounding box center [1187, 461] width 28 height 28
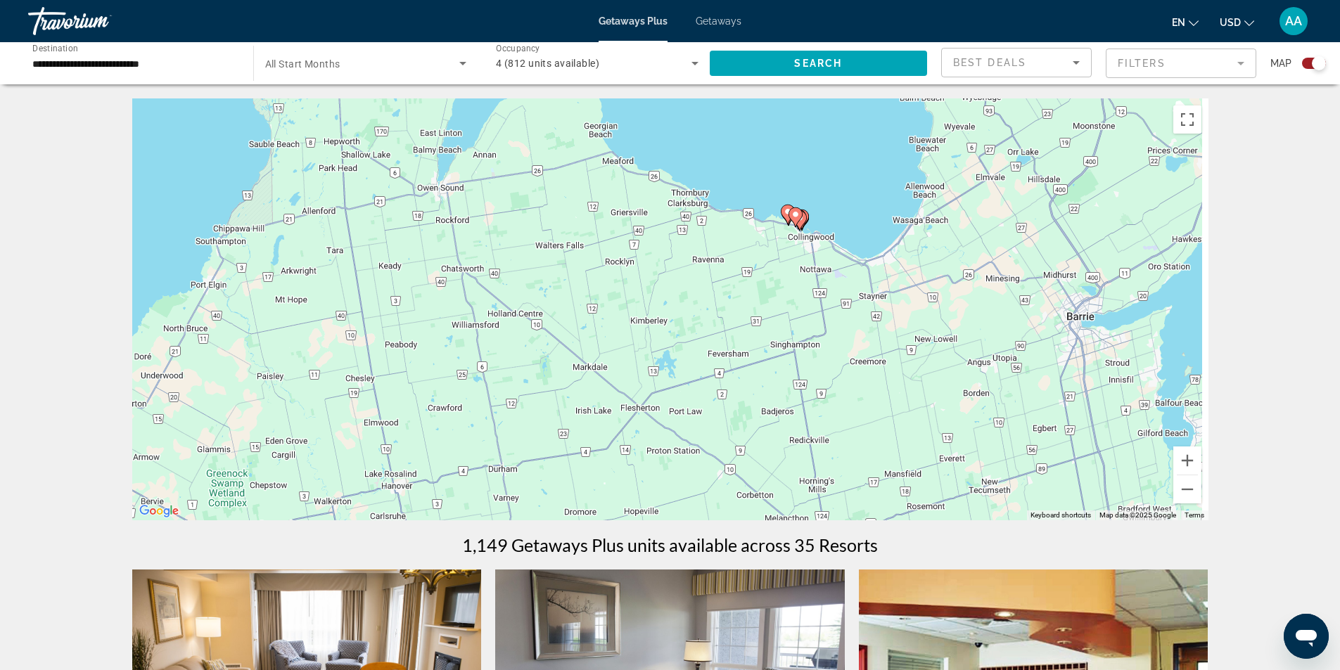
drag, startPoint x: 1034, startPoint y: 355, endPoint x: 797, endPoint y: 280, distance: 249.3
click at [803, 281] on div "To activate drag with keyboard, press Alt + Enter. Once in keyboard drag state,…" at bounding box center [670, 309] width 1076 height 422
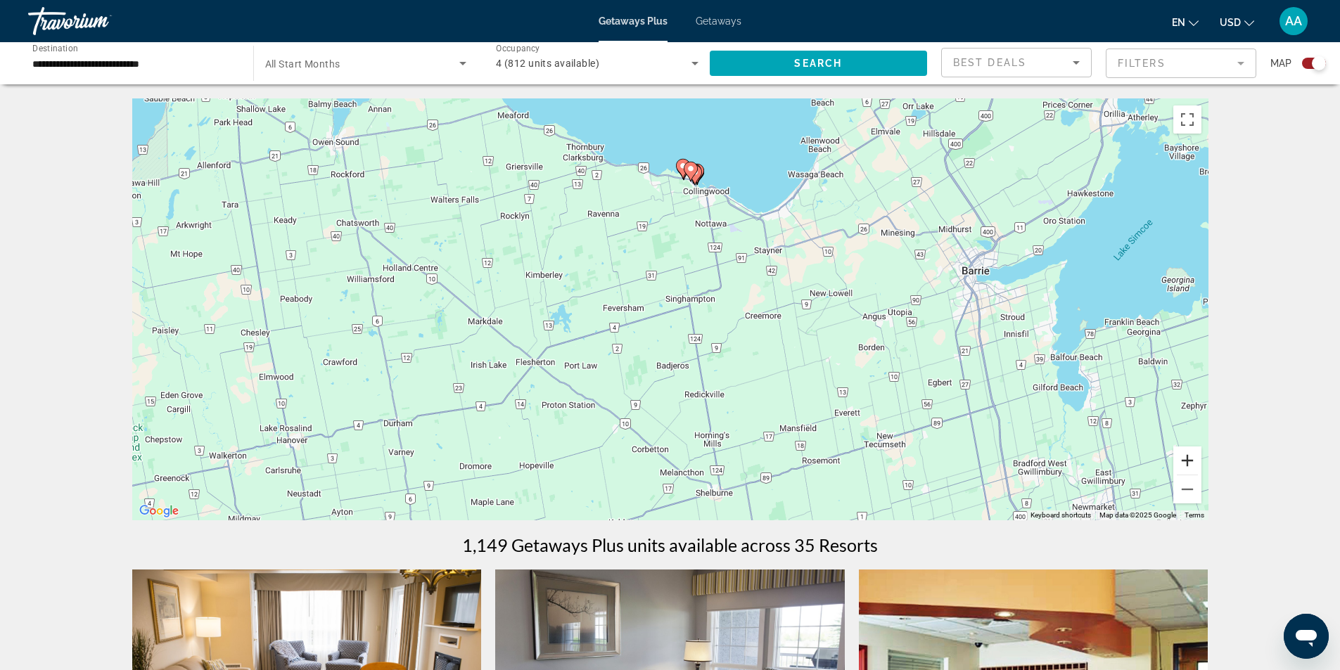
click at [1188, 461] on button "Zoom in" at bounding box center [1187, 461] width 28 height 28
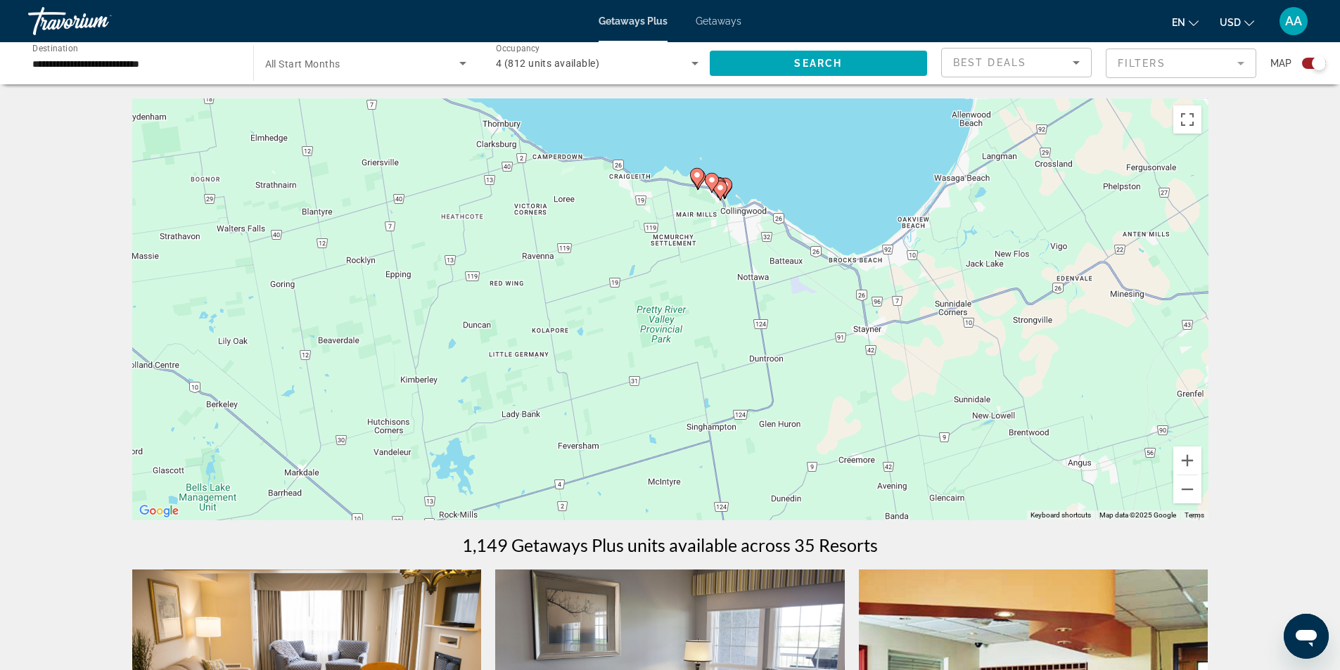
drag, startPoint x: 772, startPoint y: 186, endPoint x: 788, endPoint y: 374, distance: 189.1
click at [788, 374] on div "To activate drag with keyboard, press Alt + Enter. Once in keyboard drag state,…" at bounding box center [670, 309] width 1076 height 422
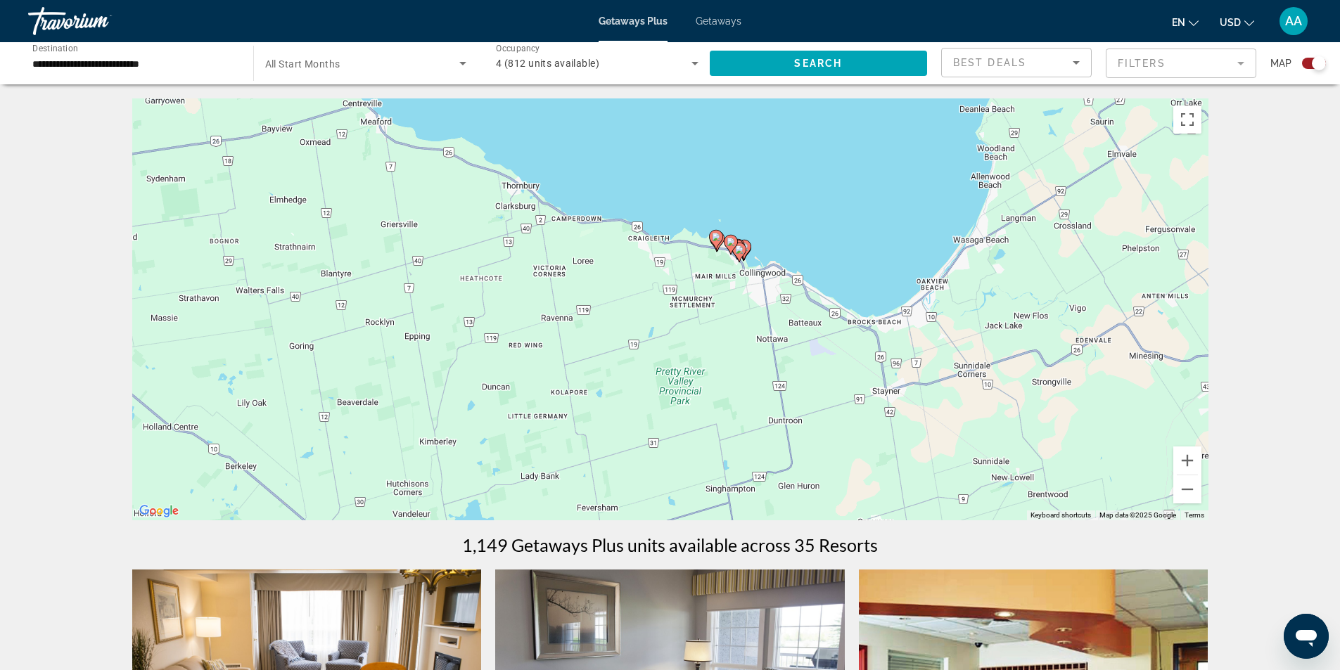
click at [730, 242] on image "Main content" at bounding box center [730, 242] width 8 height 8
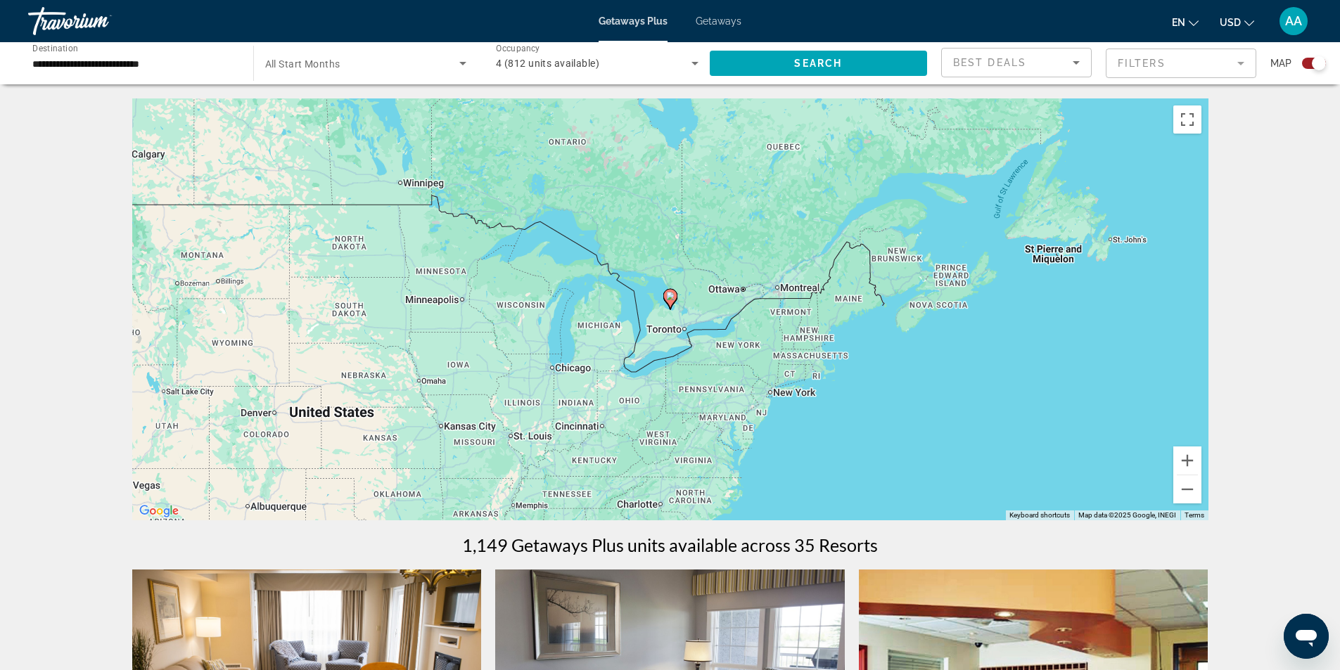
click at [671, 297] on image "Main content" at bounding box center [670, 296] width 8 height 8
type input "**********"
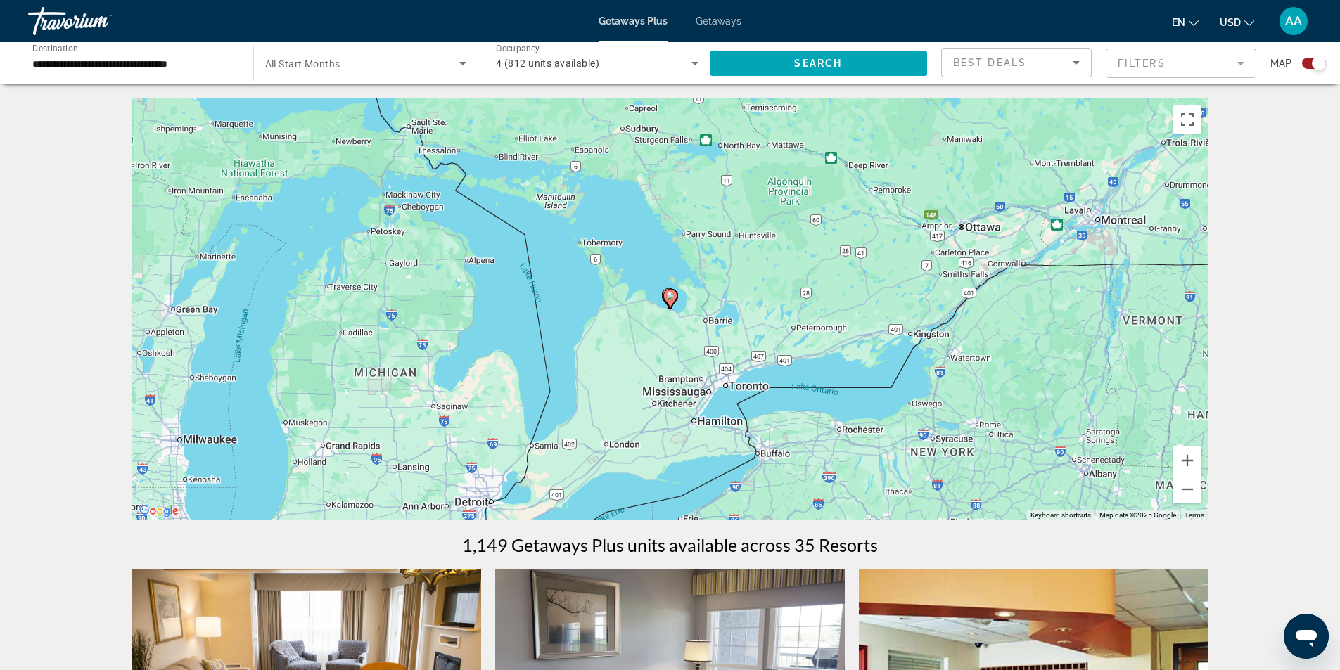
click at [671, 297] on image "Main content" at bounding box center [670, 296] width 8 height 8
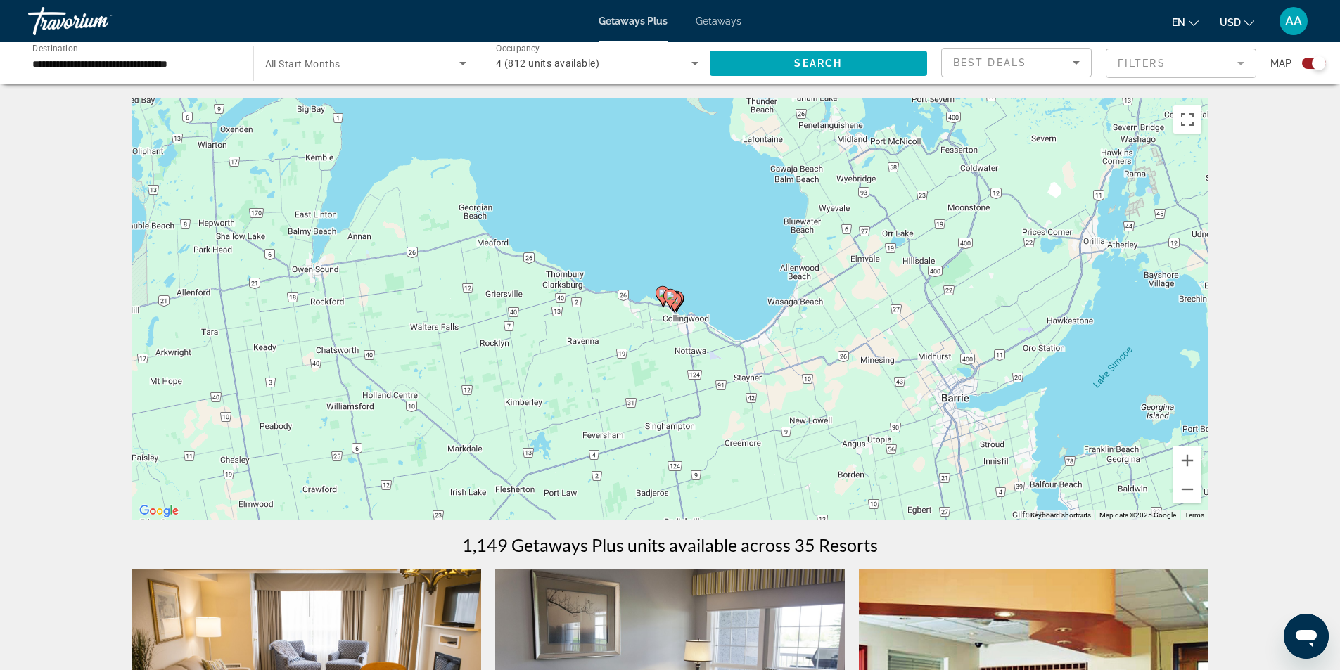
click at [671, 297] on image "Main content" at bounding box center [670, 296] width 8 height 8
